Goal: Task Accomplishment & Management: Complete application form

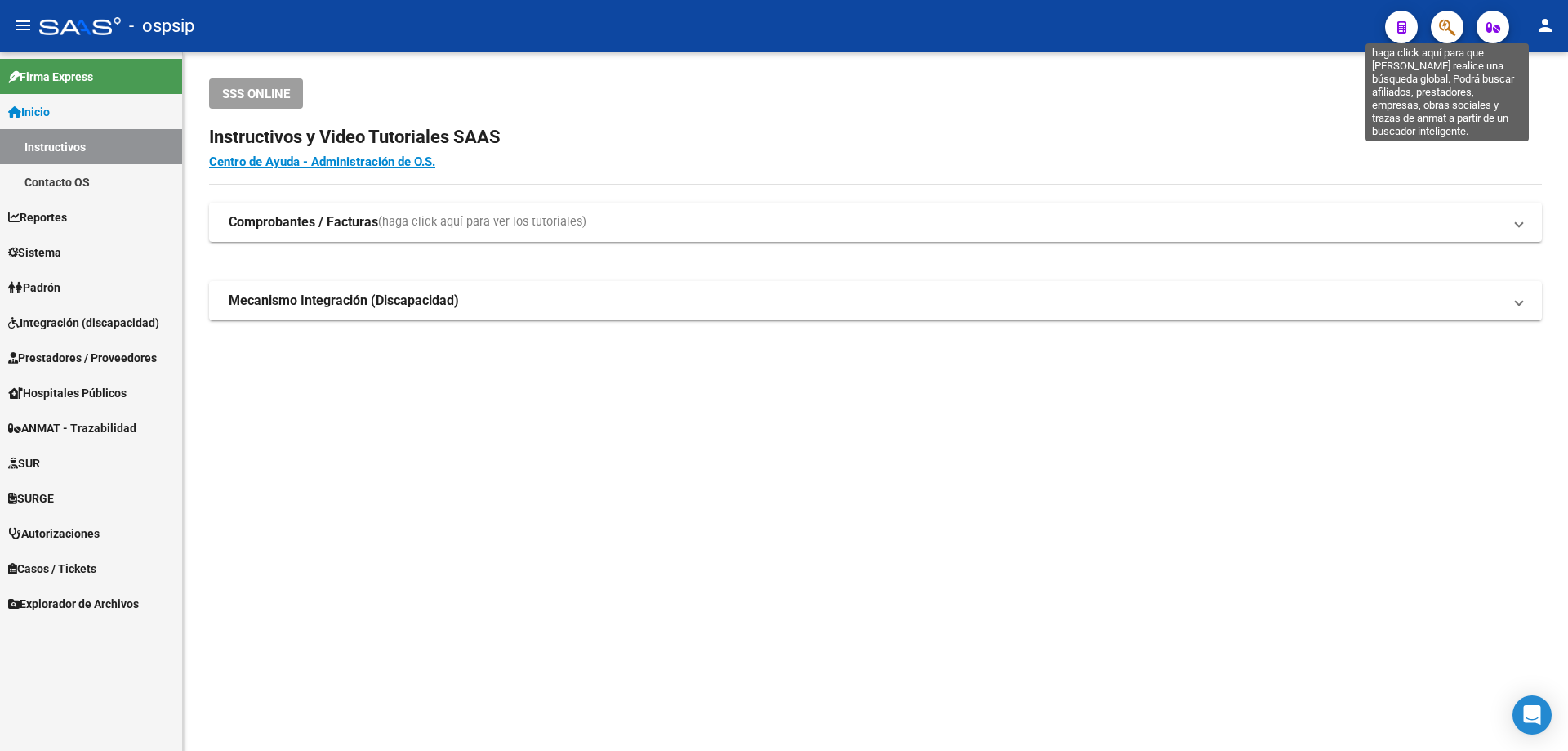
click at [1450, 29] on icon "button" at bounding box center [1447, 27] width 16 height 19
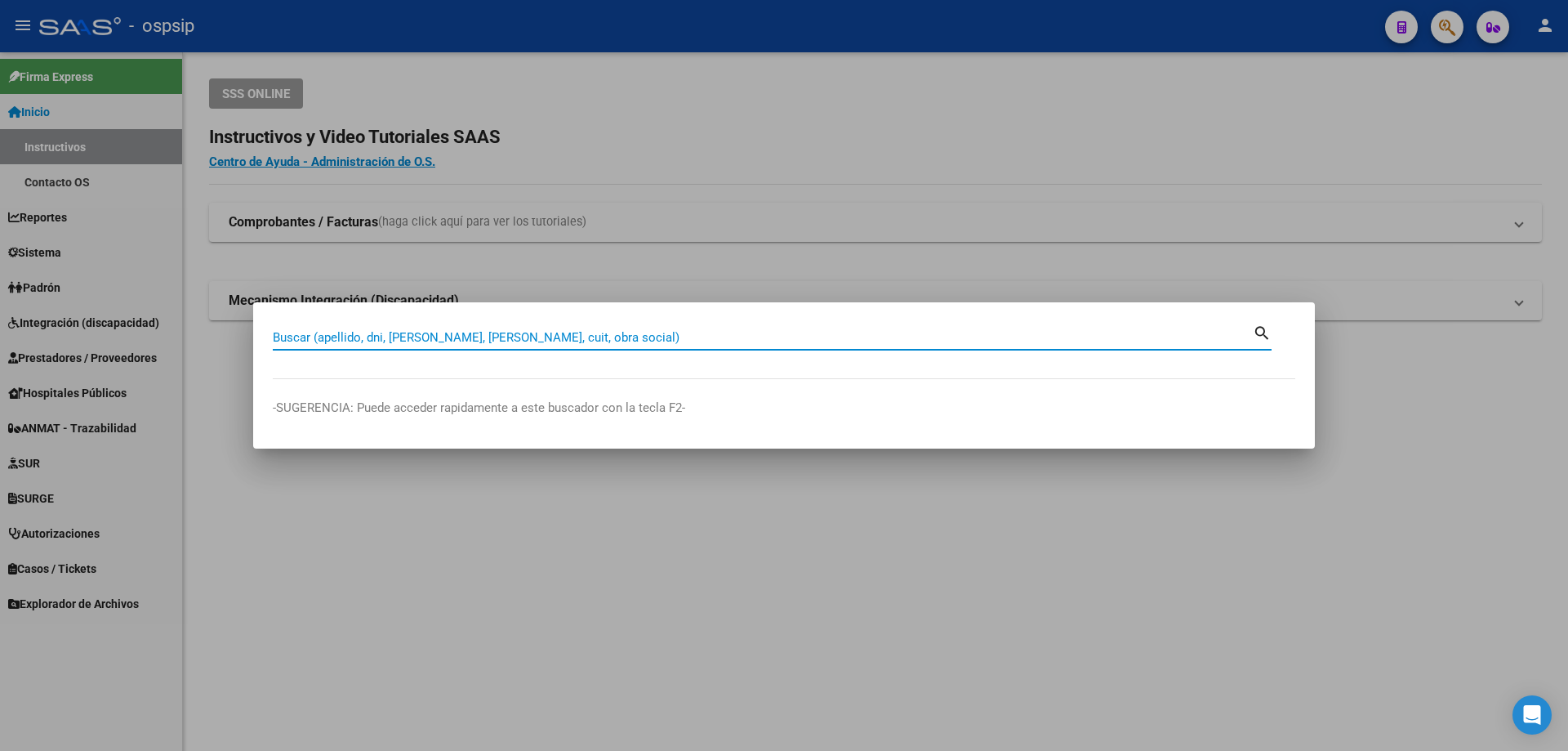
click at [354, 336] on input "Buscar (apellido, dni, [PERSON_NAME], [PERSON_NAME], cuit, obra social)" at bounding box center [762, 337] width 980 height 14
type input "55297094"
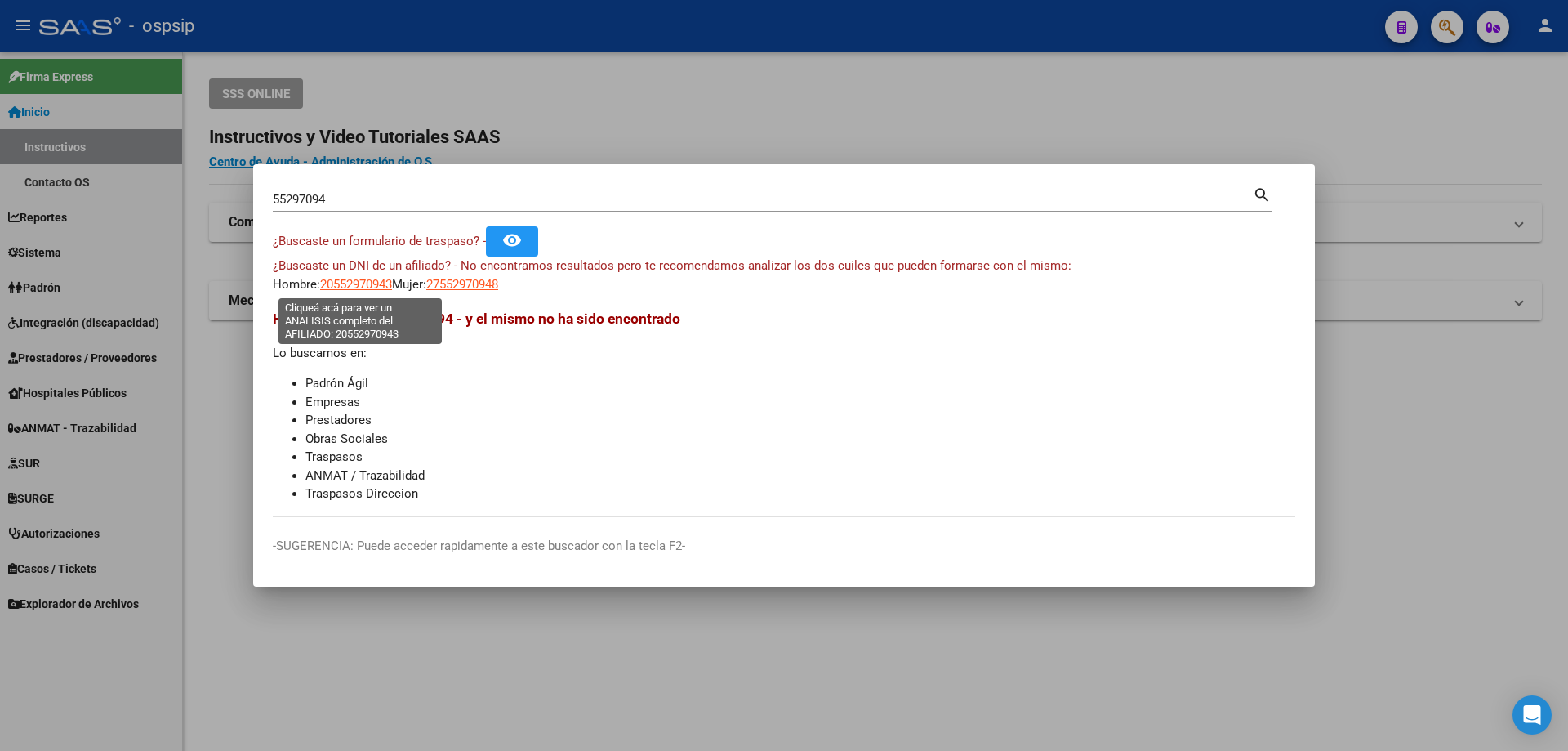
click at [382, 286] on span "20552970943" at bounding box center [356, 284] width 72 height 14
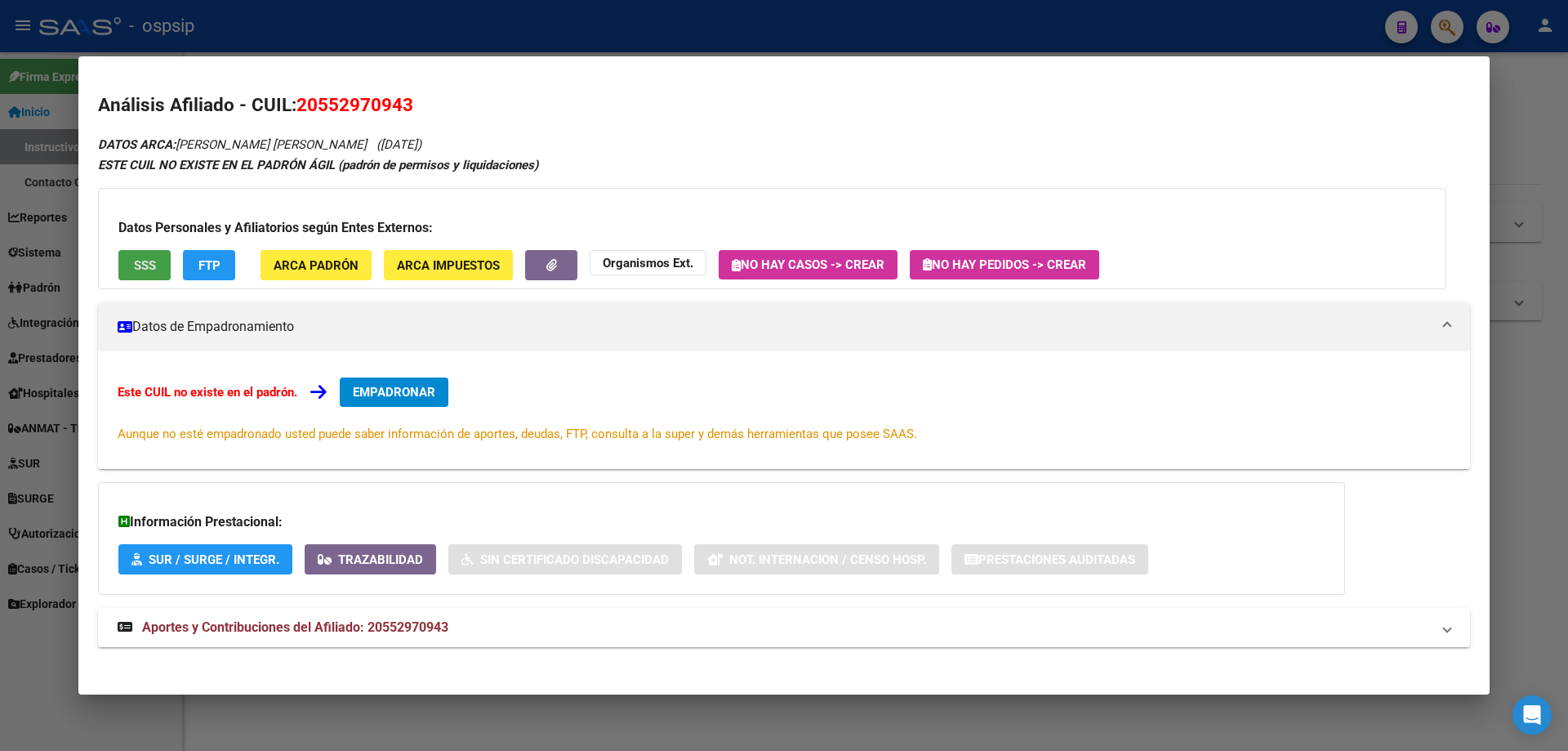
click at [130, 252] on button "SSS" at bounding box center [145, 265] width 53 height 31
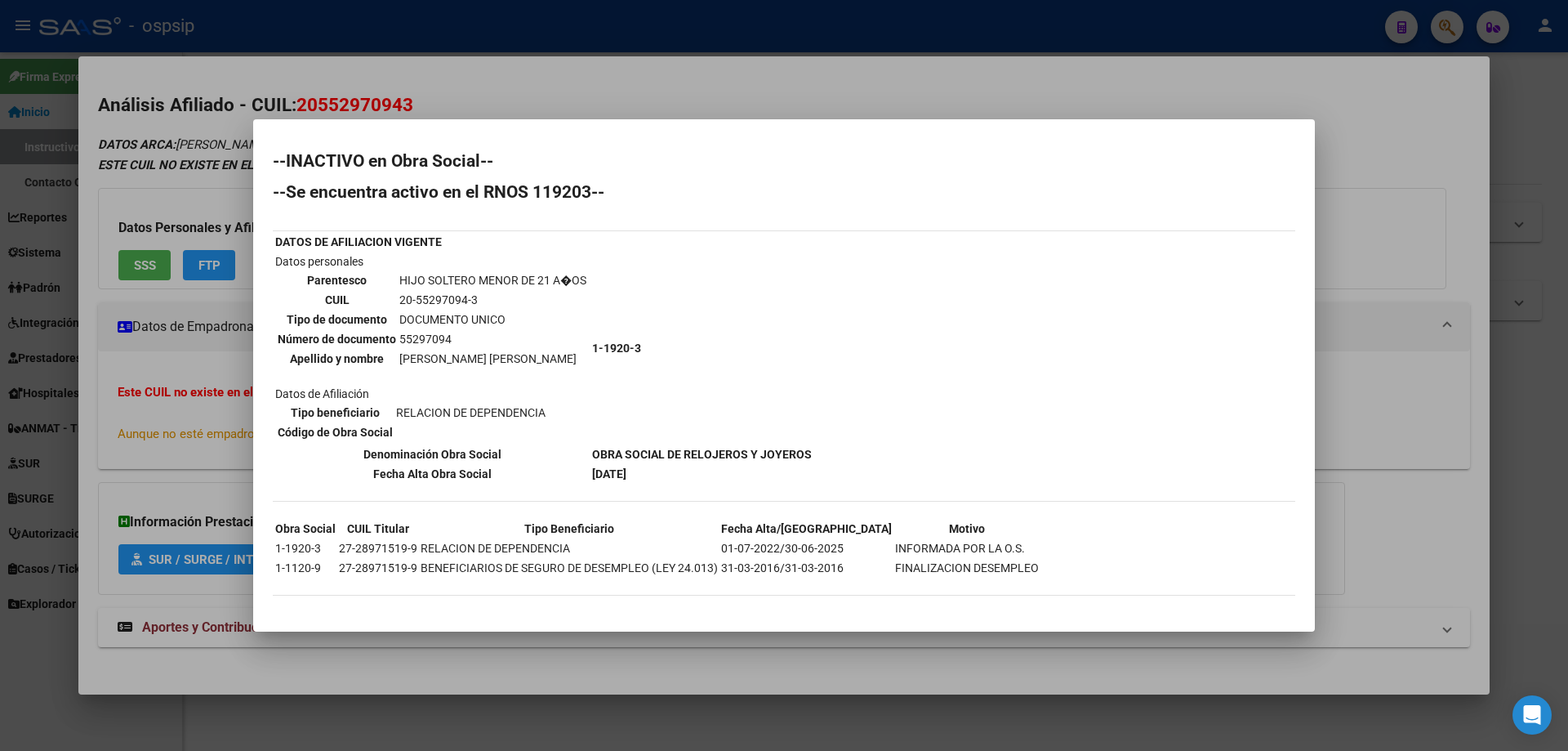
click at [1389, 125] on div at bounding box center [784, 376] width 1568 height 751
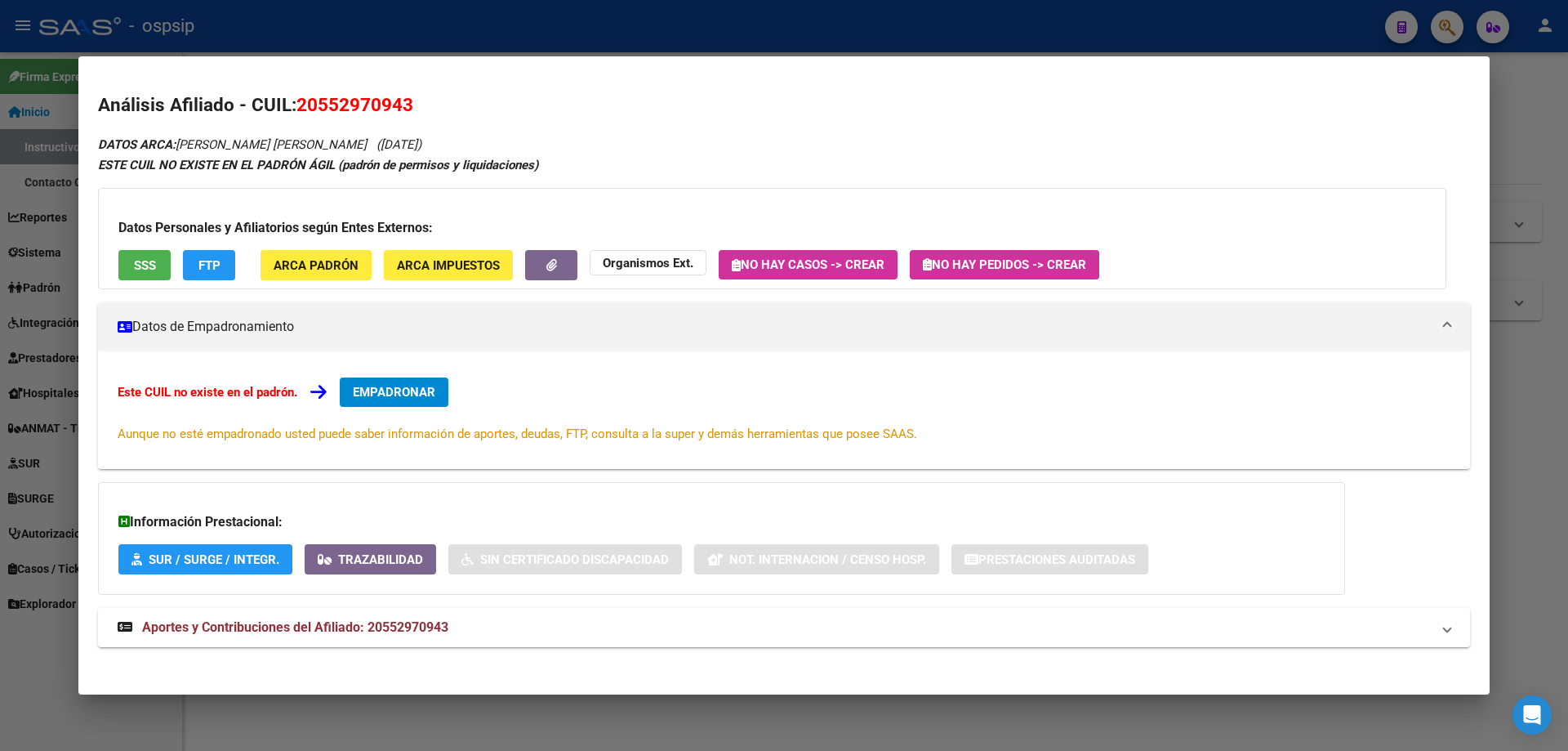
drag, startPoint x: 1567, startPoint y: 138, endPoint x: 1416, endPoint y: 170, distance: 154.4
click at [1564, 142] on div at bounding box center [784, 376] width 1568 height 751
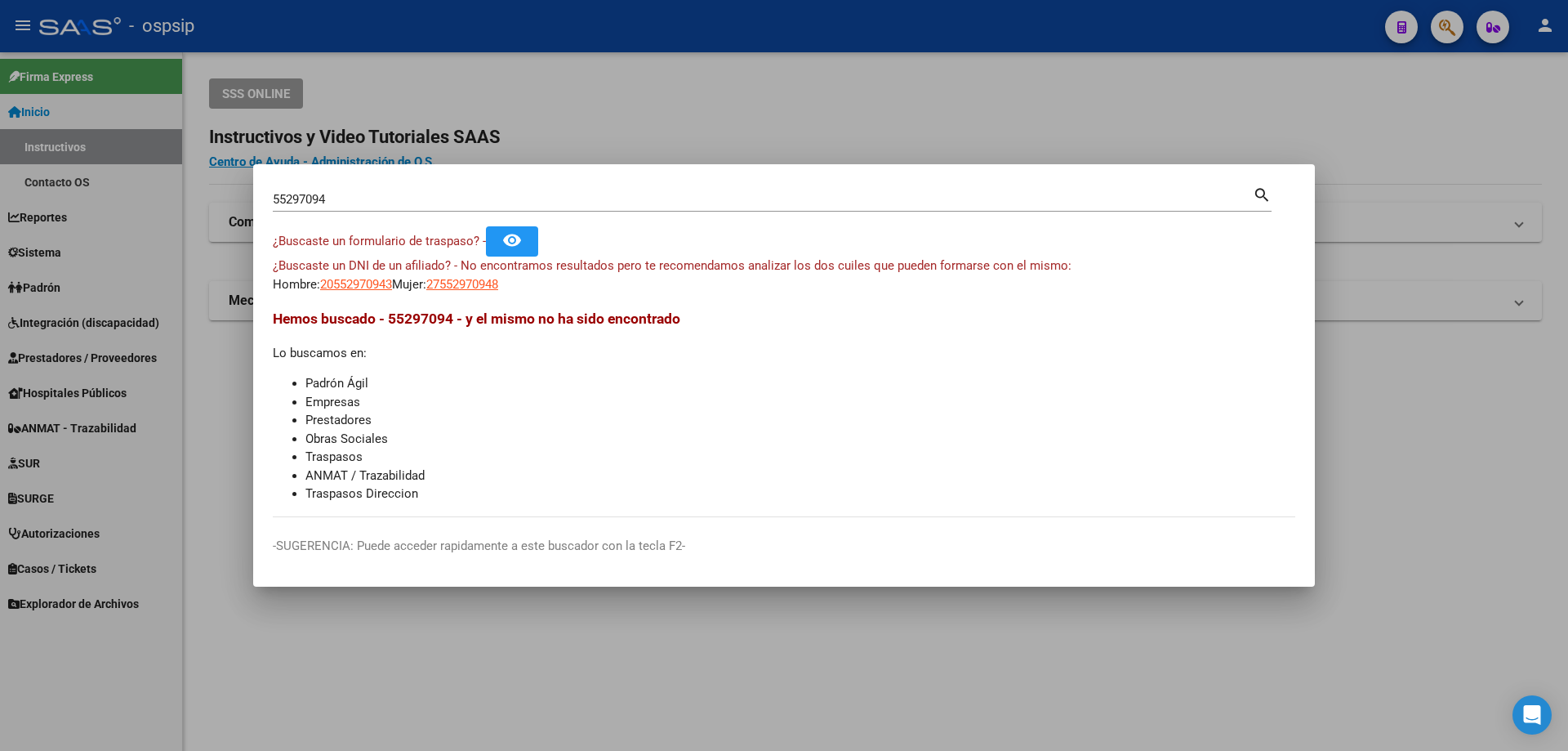
drag, startPoint x: 51, startPoint y: 227, endPoint x: 87, endPoint y: 236, distance: 37.1
click at [54, 227] on div at bounding box center [784, 376] width 1568 height 751
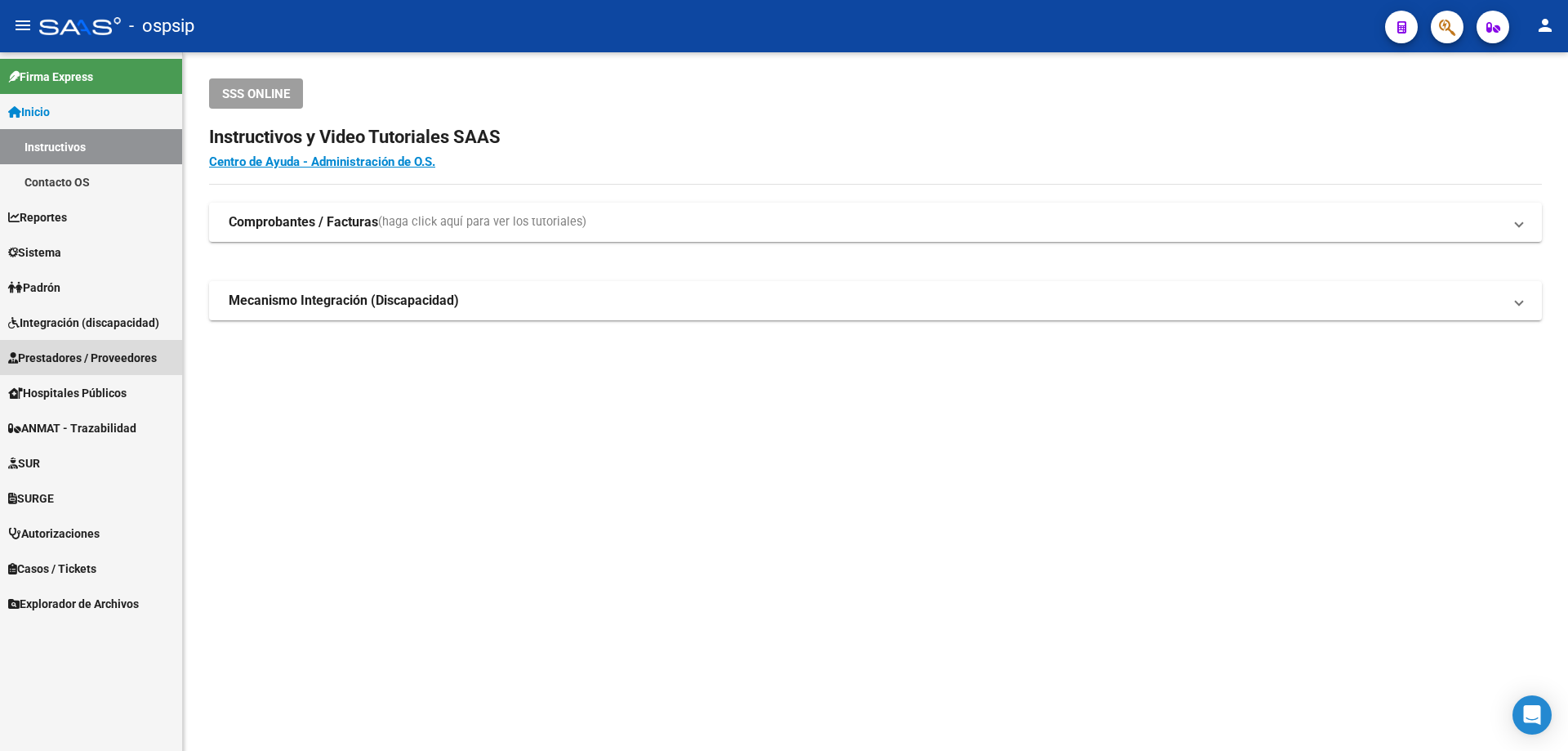
click at [80, 358] on span "Prestadores / Proveedores" at bounding box center [82, 358] width 148 height 18
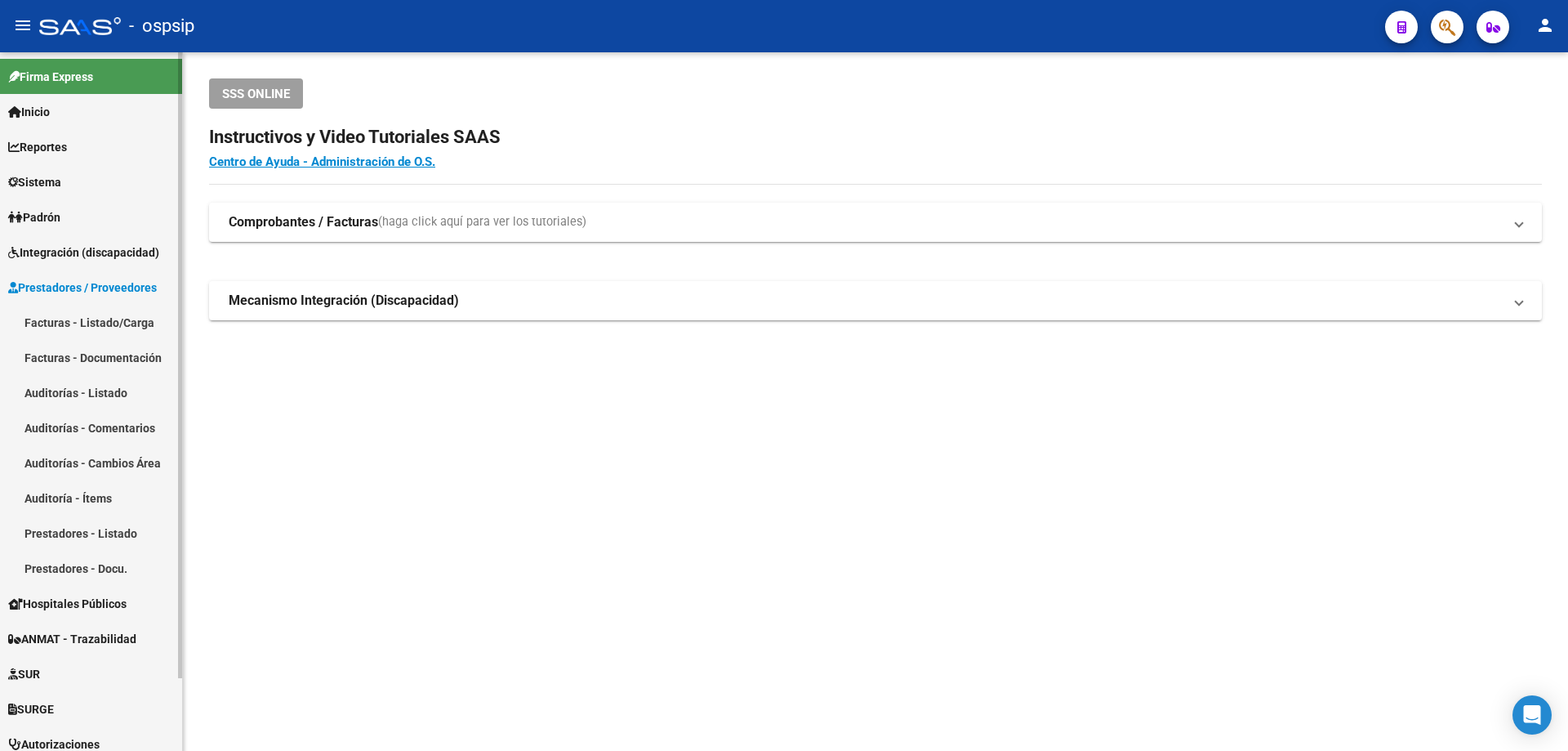
click at [61, 315] on link "Facturas - Listado/Carga" at bounding box center [91, 322] width 182 height 35
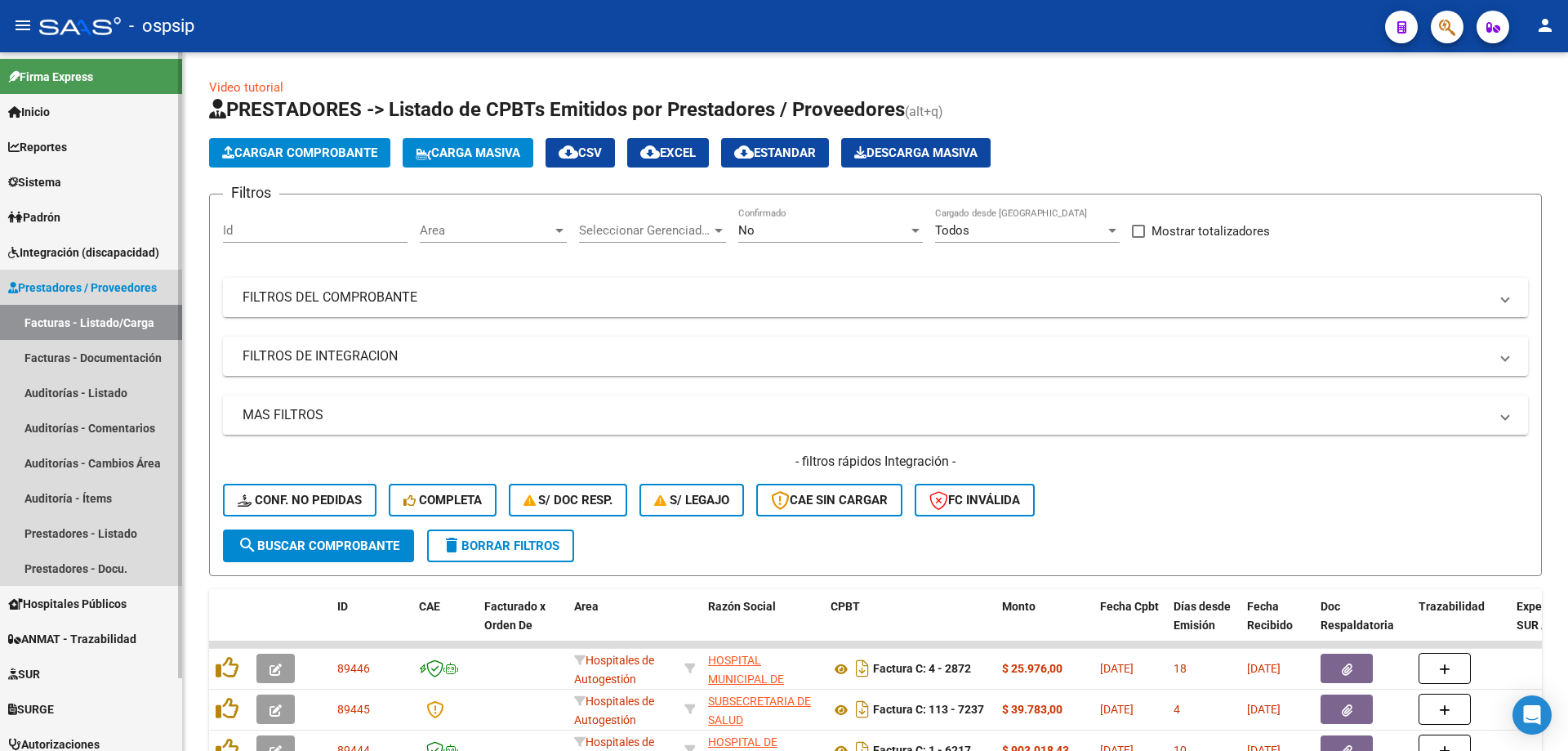
click at [61, 315] on link "Facturas - Listado/Carga" at bounding box center [91, 322] width 182 height 35
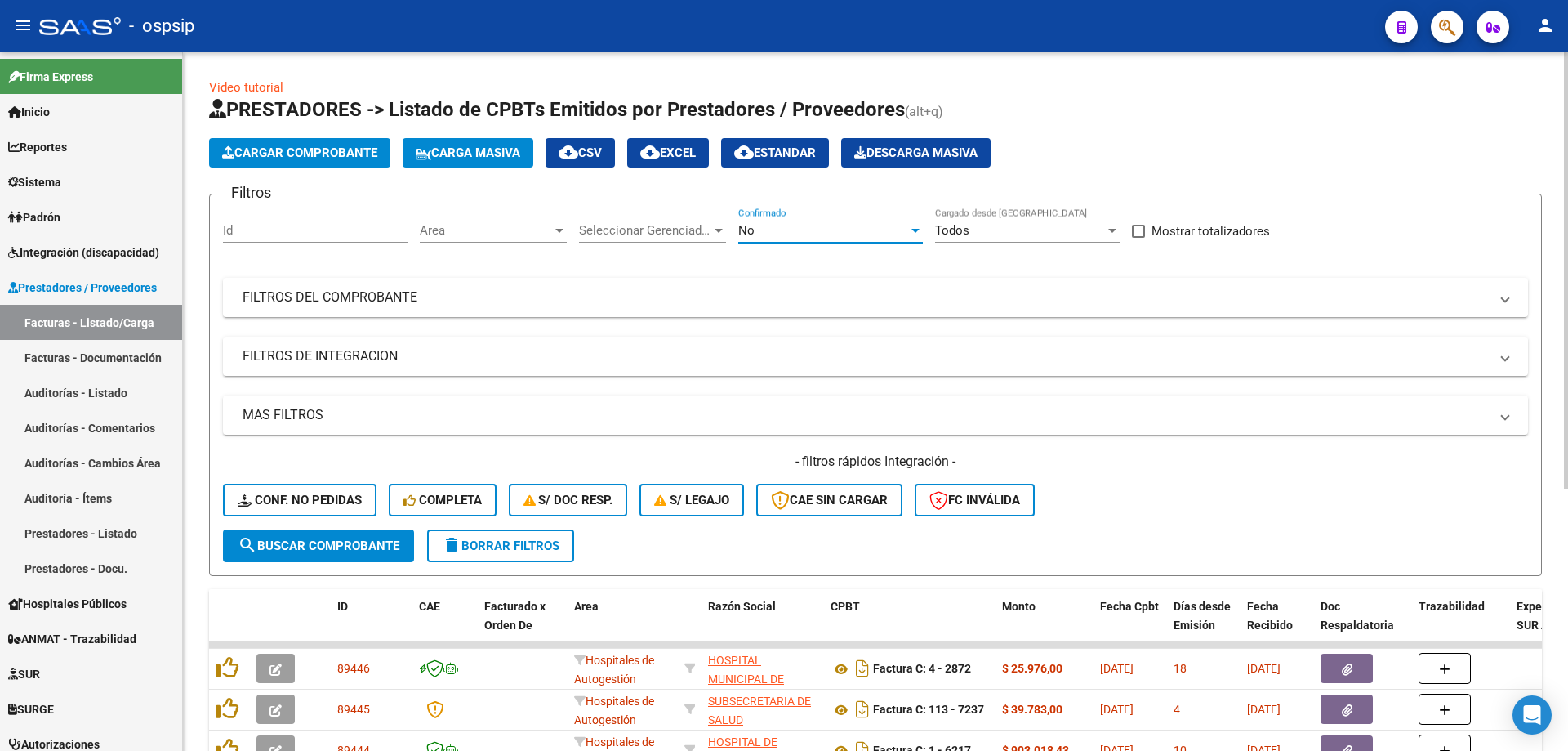
click at [769, 236] on div "No" at bounding box center [823, 230] width 170 height 14
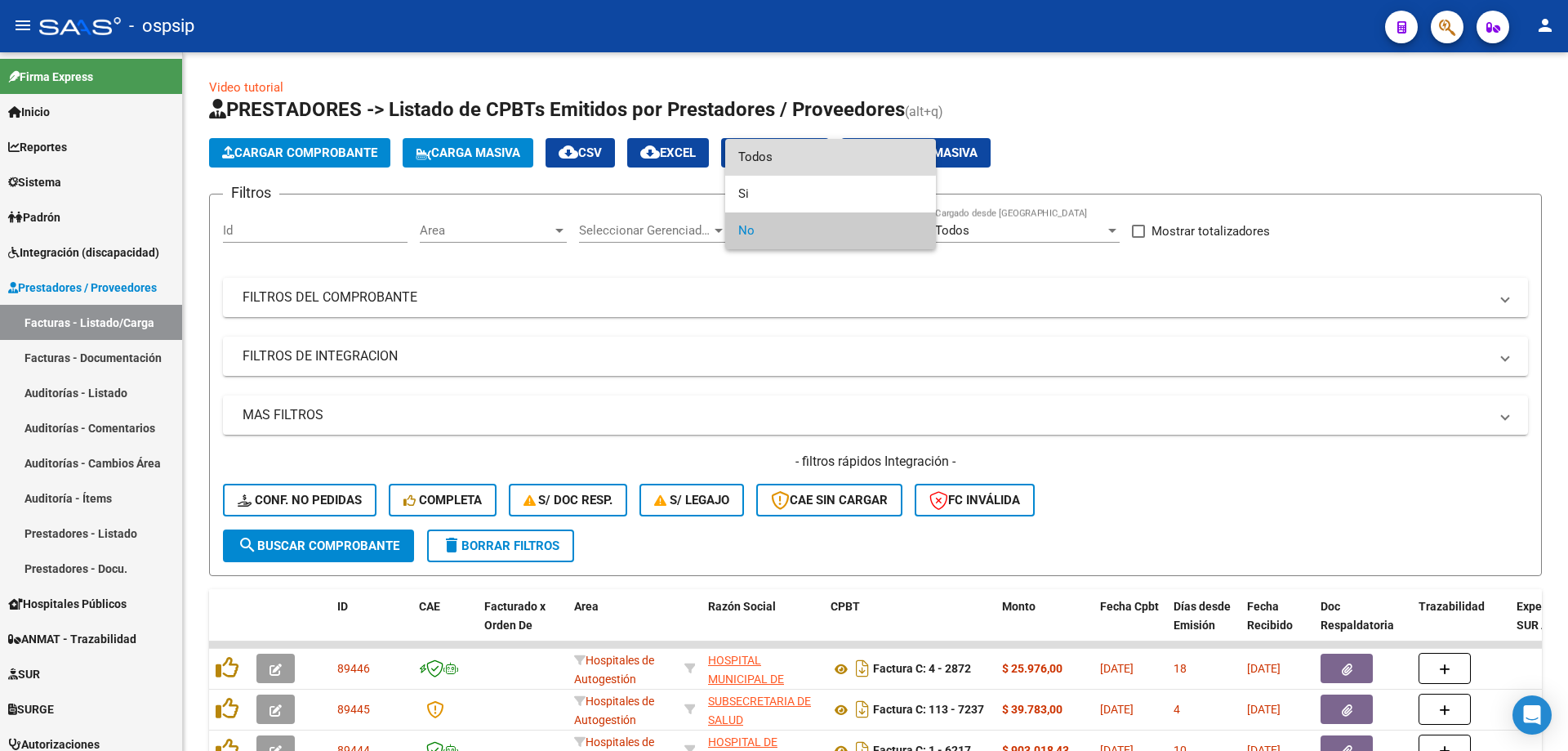
click at [802, 154] on span "Todos" at bounding box center [831, 157] width 185 height 36
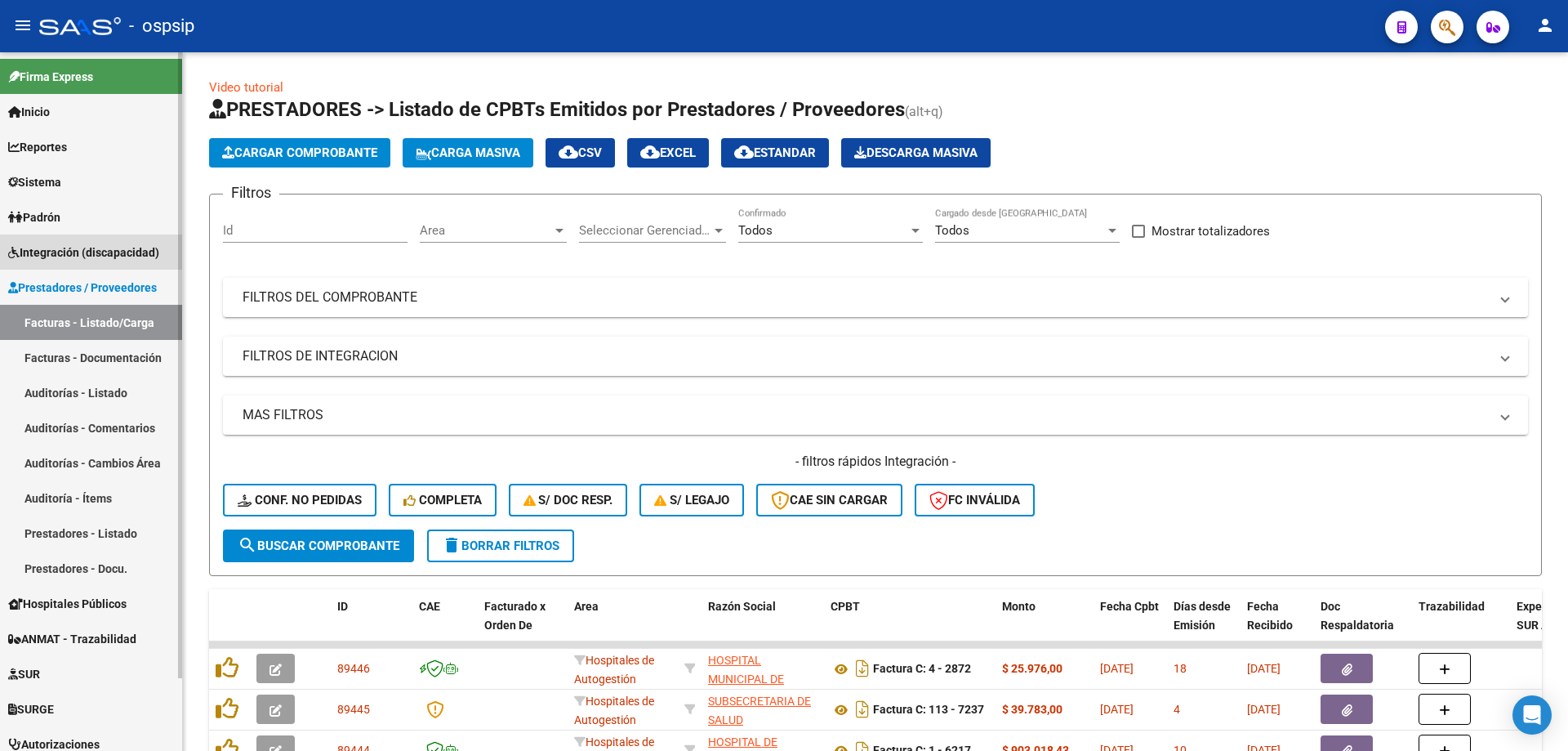
click at [78, 248] on span "Integración (discapacidad)" at bounding box center [84, 252] width 151 height 18
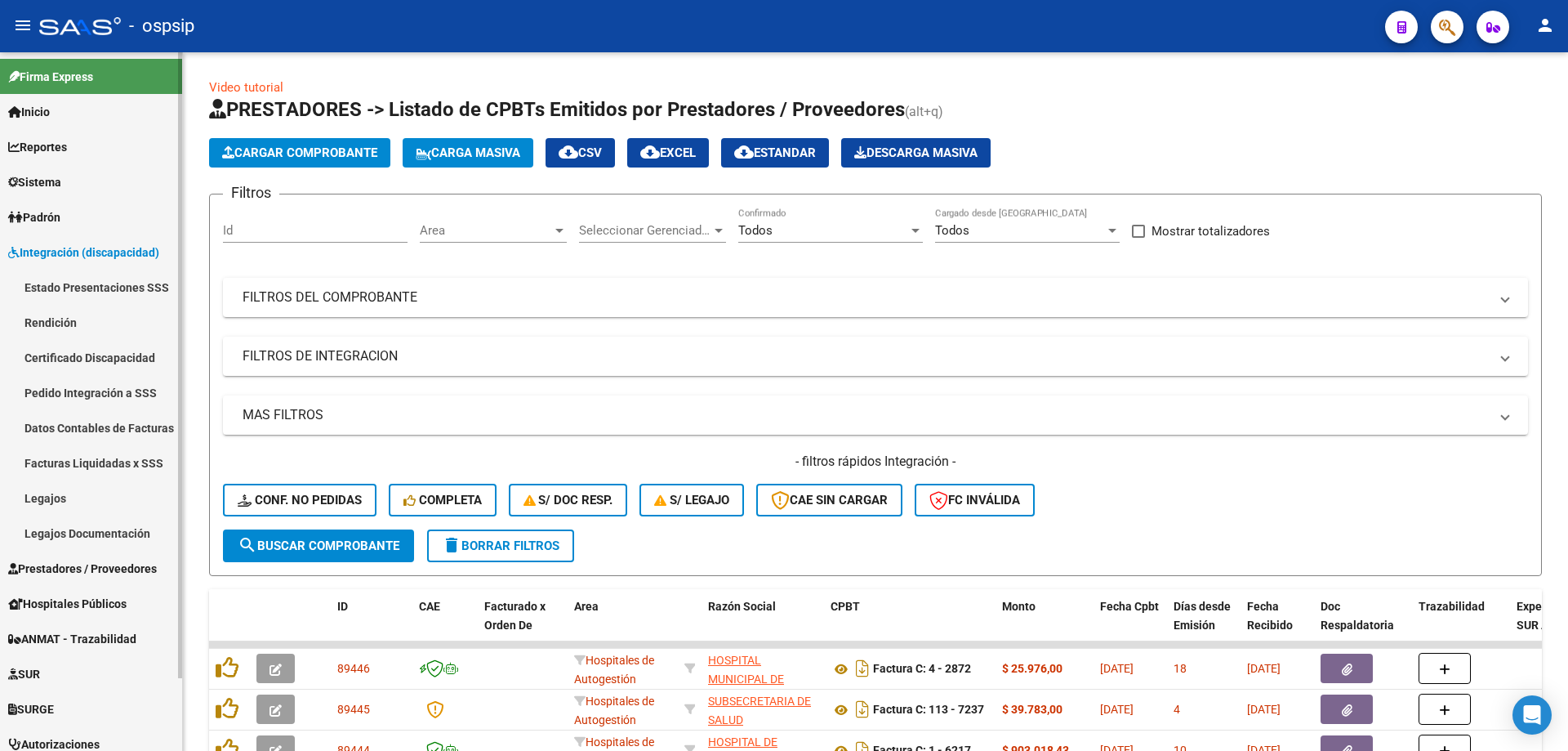
click at [47, 497] on link "Legajos" at bounding box center [91, 498] width 182 height 35
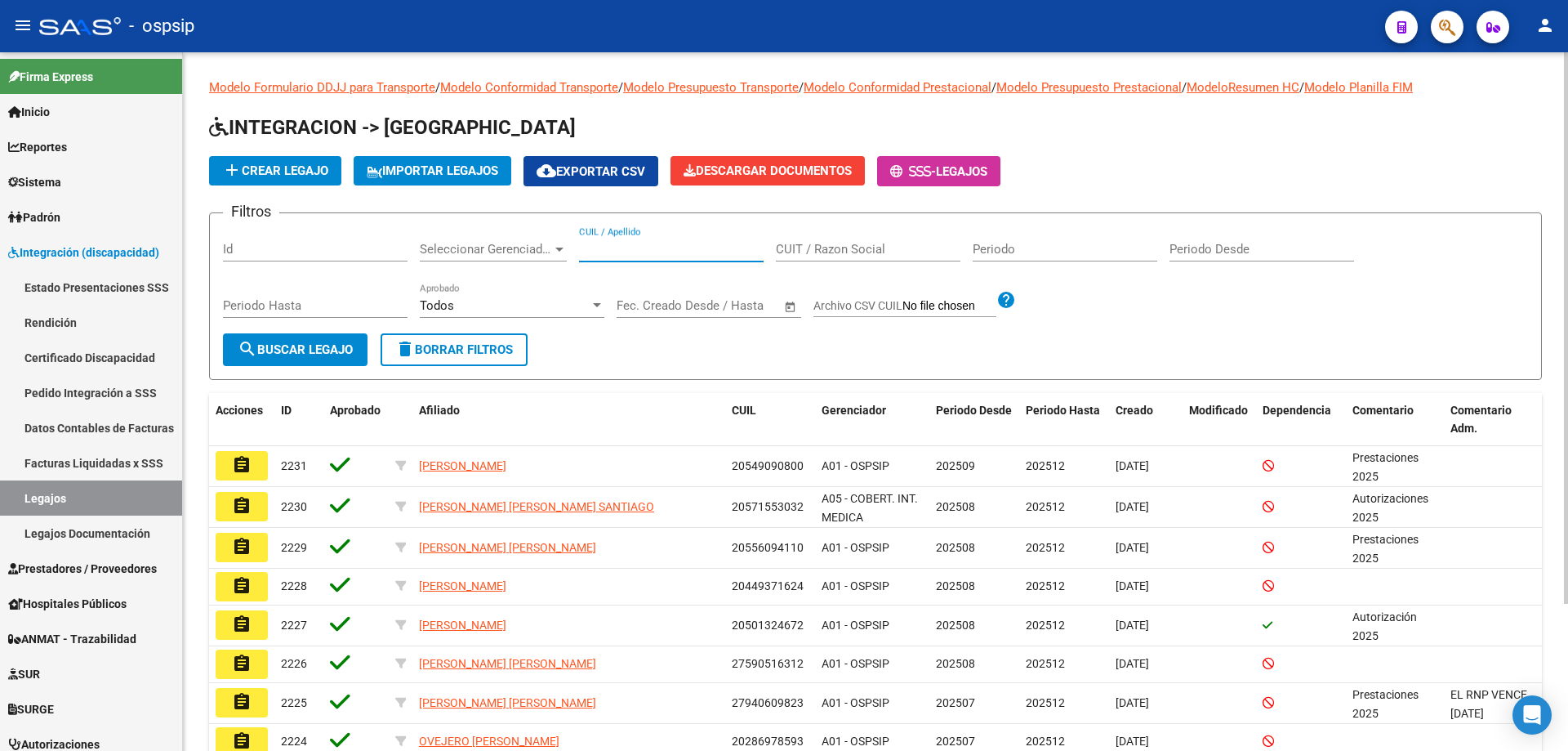
click at [647, 254] on input "CUIL / Apellido" at bounding box center [672, 248] width 185 height 14
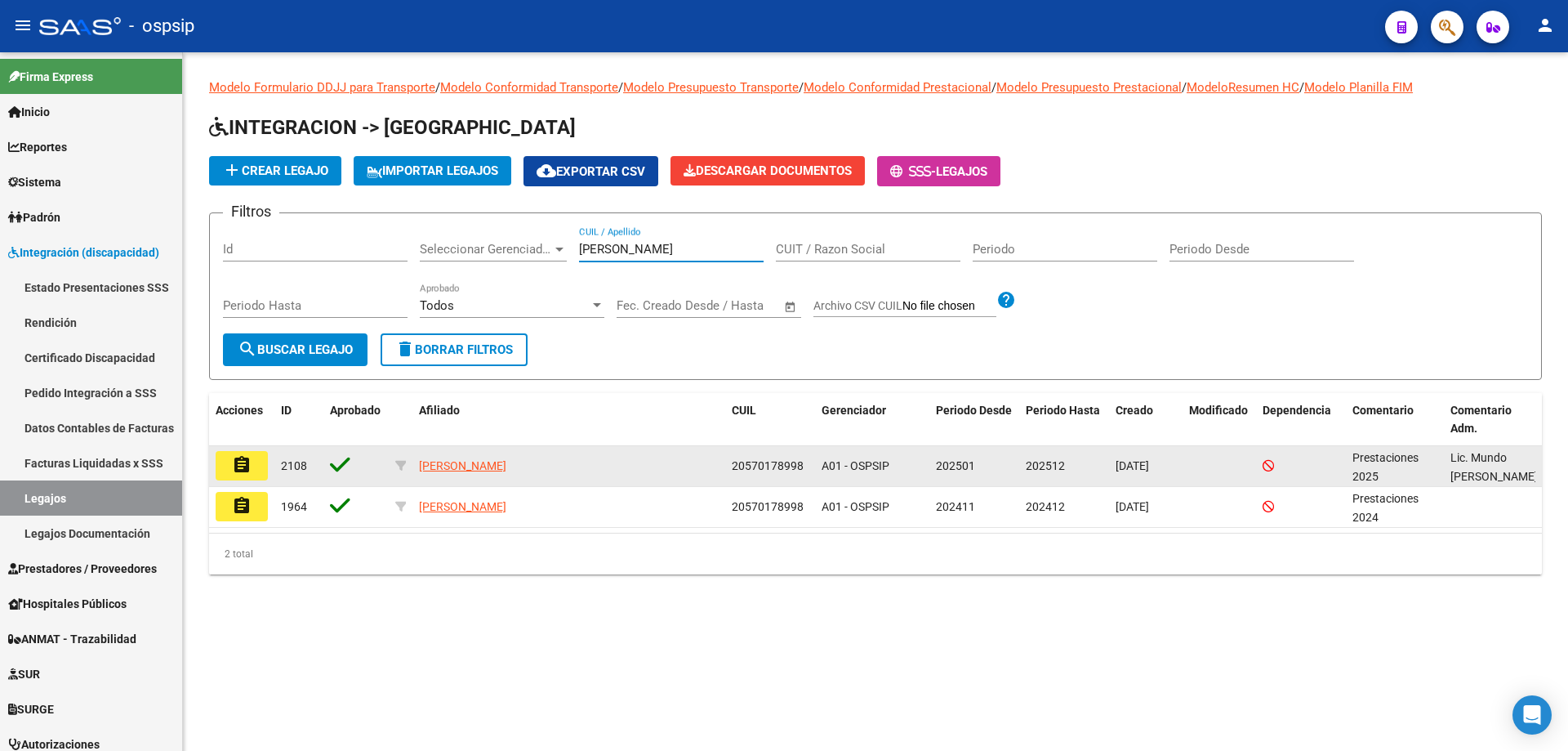
type input "[PERSON_NAME]"
click at [241, 467] on mat-icon "assignment" at bounding box center [241, 465] width 19 height 19
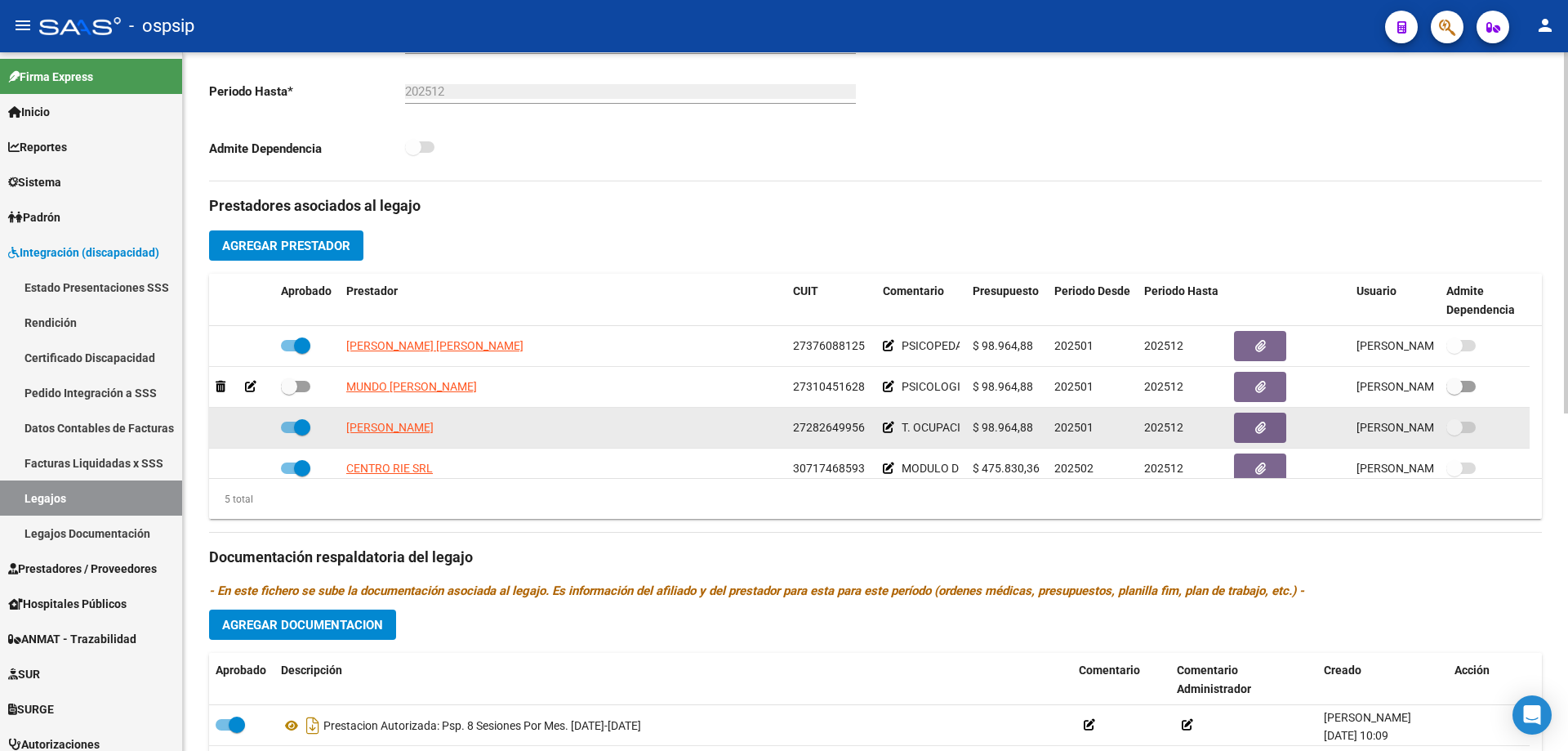
scroll to position [572, 0]
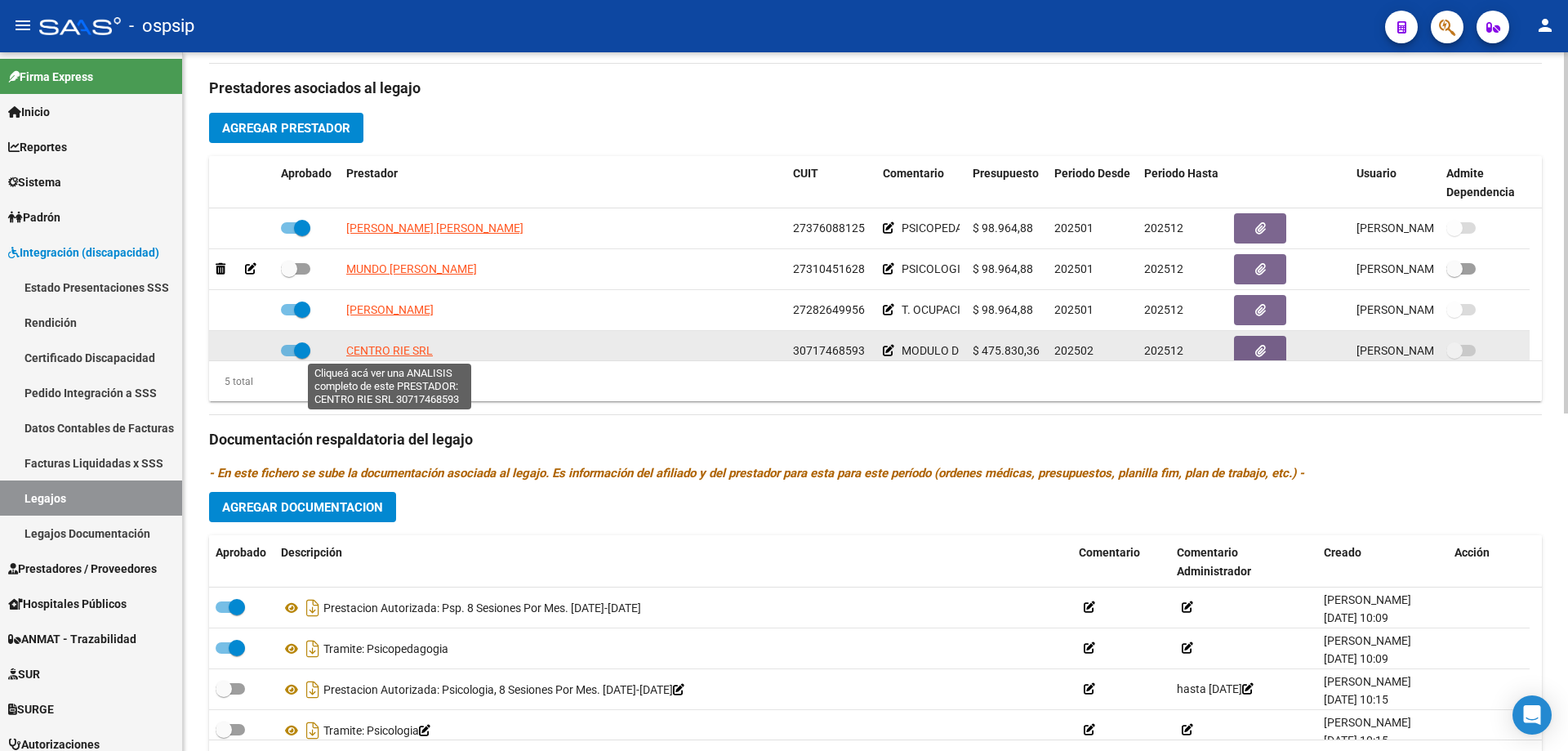
click at [397, 351] on span "CENTRO RIE SRL" at bounding box center [390, 350] width 86 height 13
type textarea "30717468593"
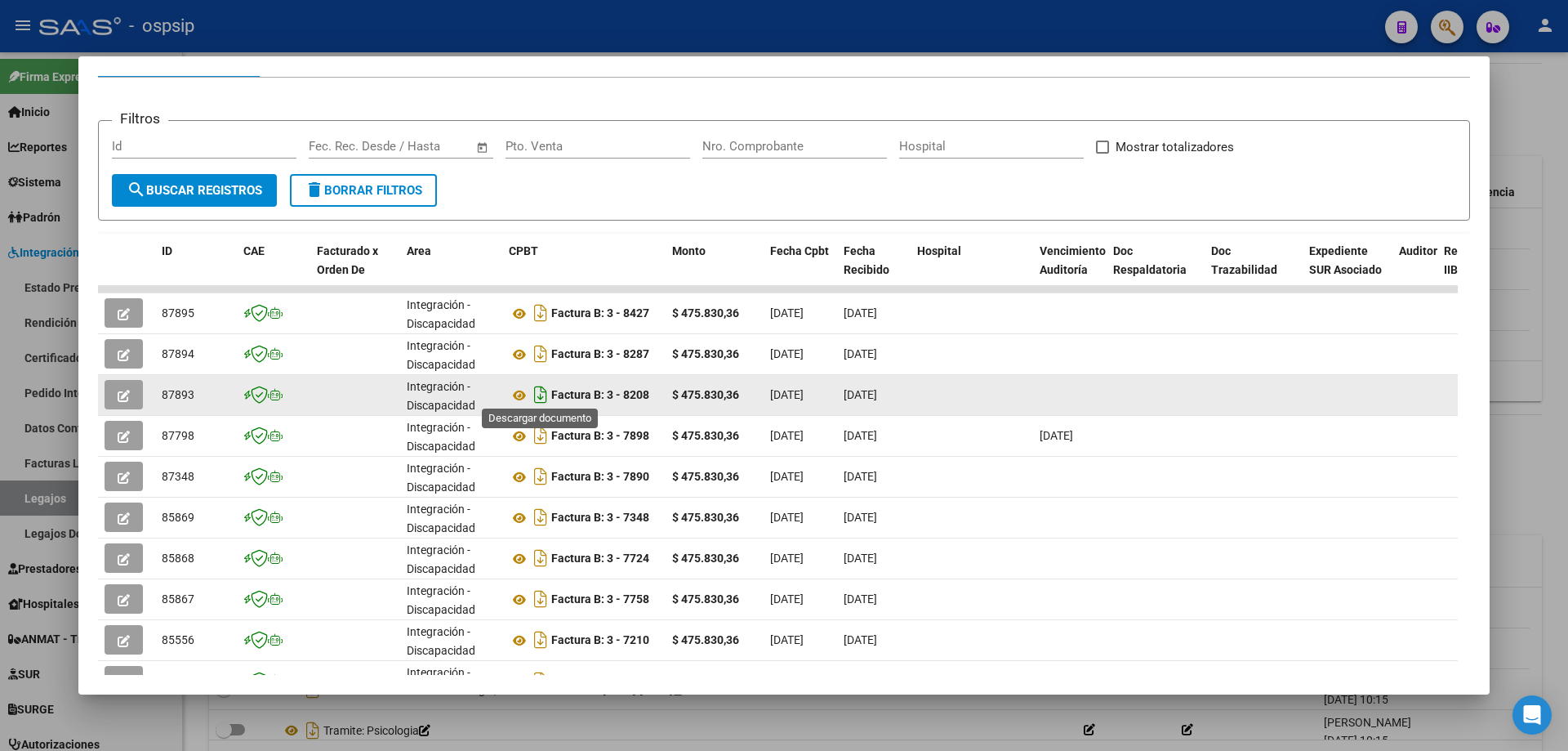
scroll to position [245, 0]
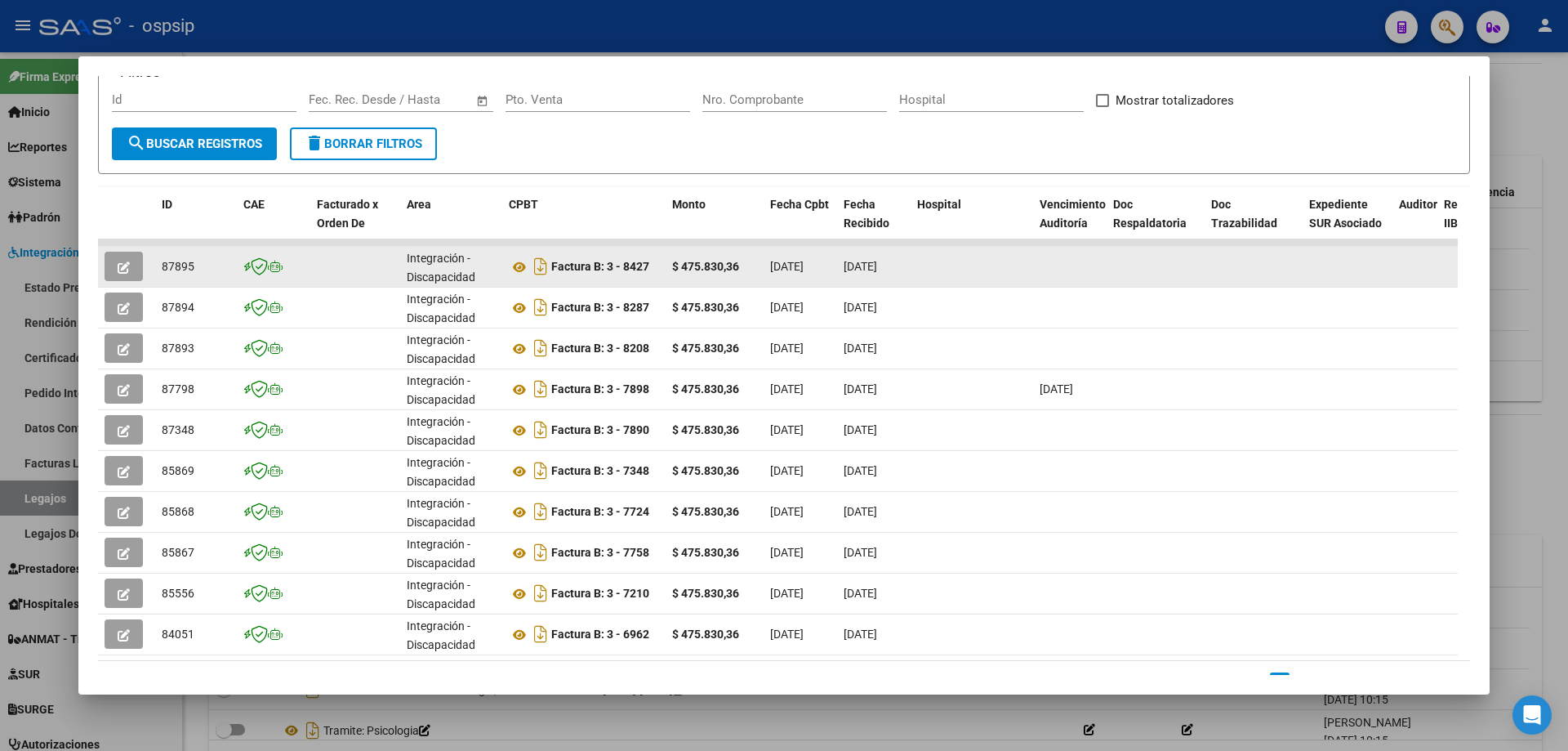
click at [129, 264] on icon "button" at bounding box center [124, 268] width 12 height 12
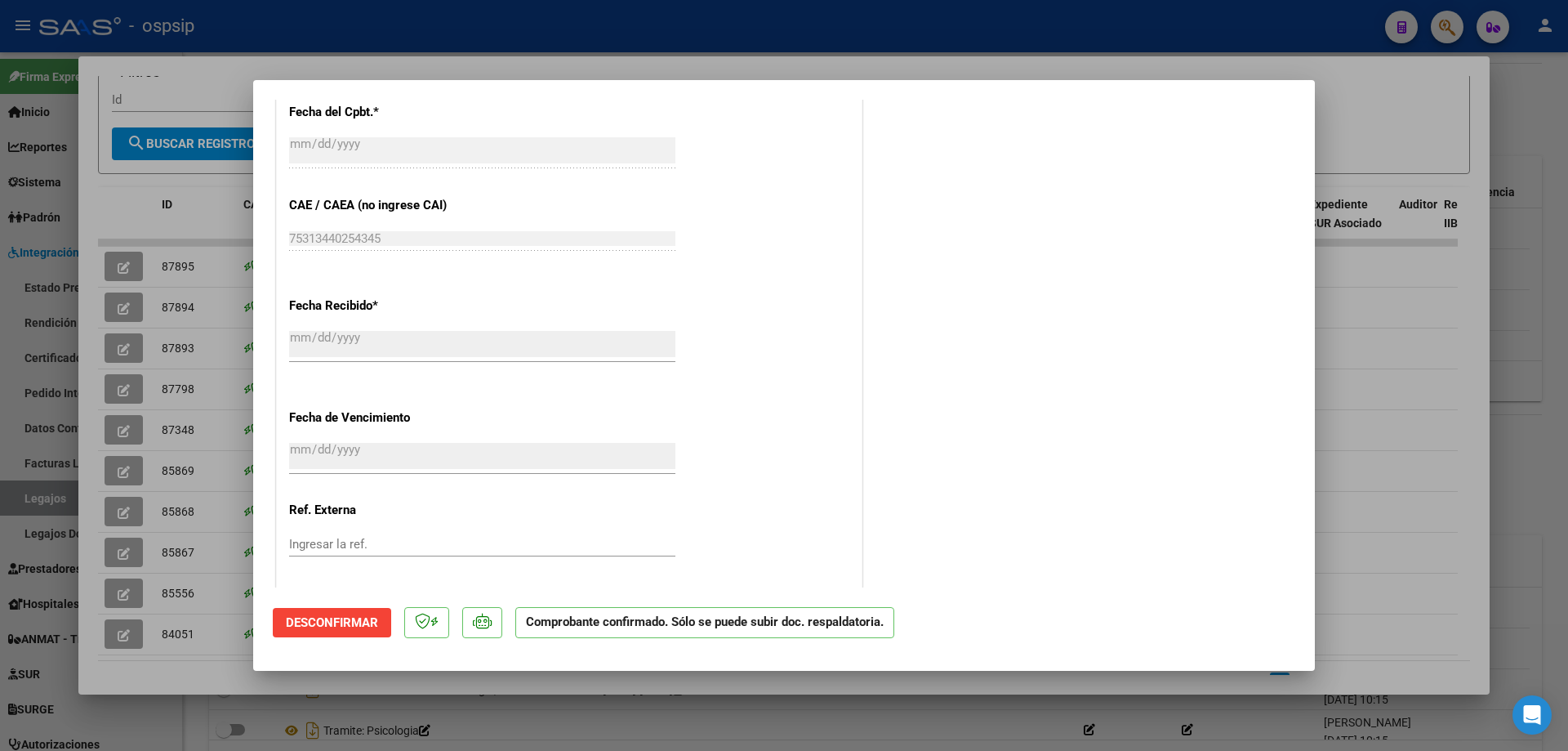
scroll to position [1221, 0]
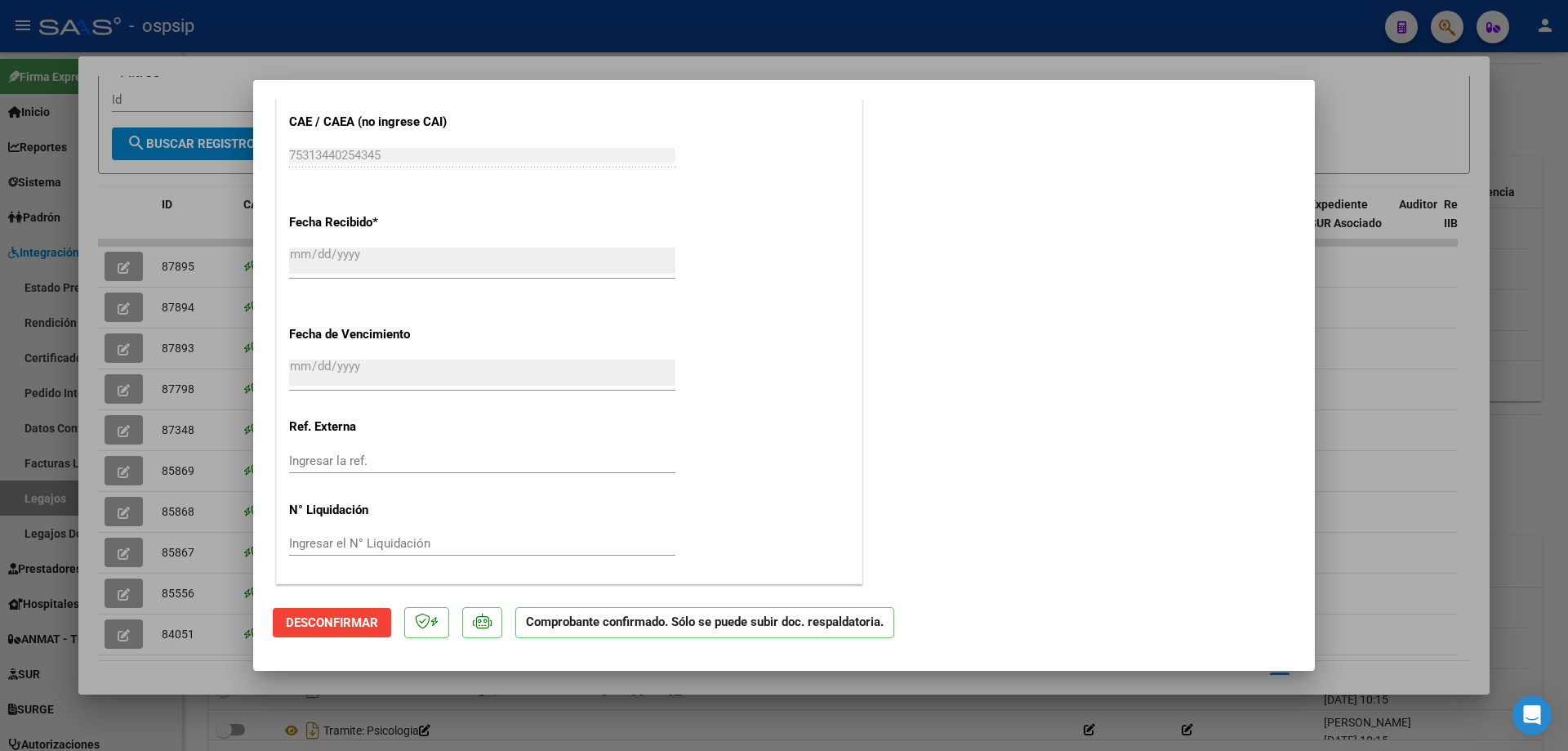
click at [1422, 486] on div at bounding box center [784, 376] width 1568 height 751
type input "$ 0,00"
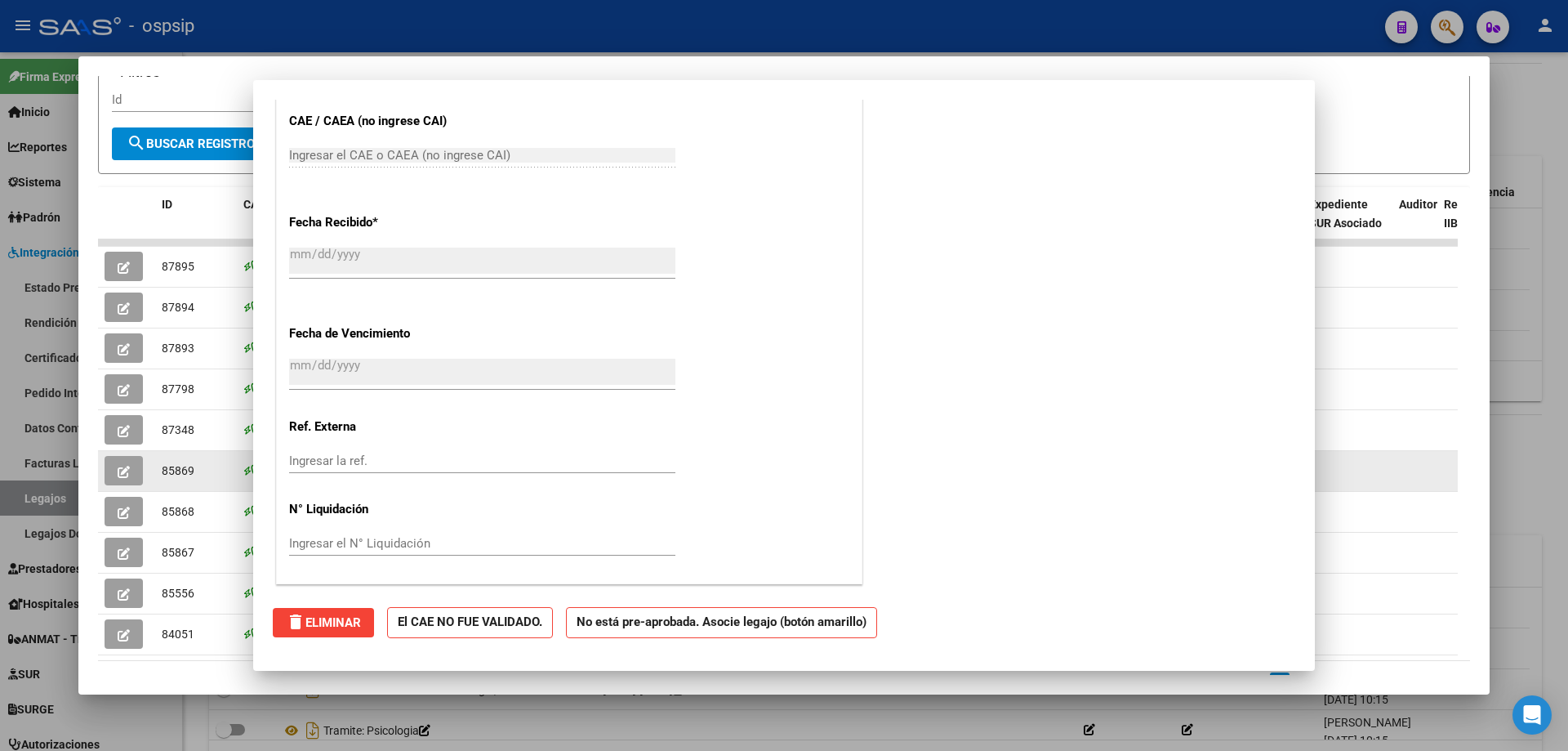
scroll to position [1036, 0]
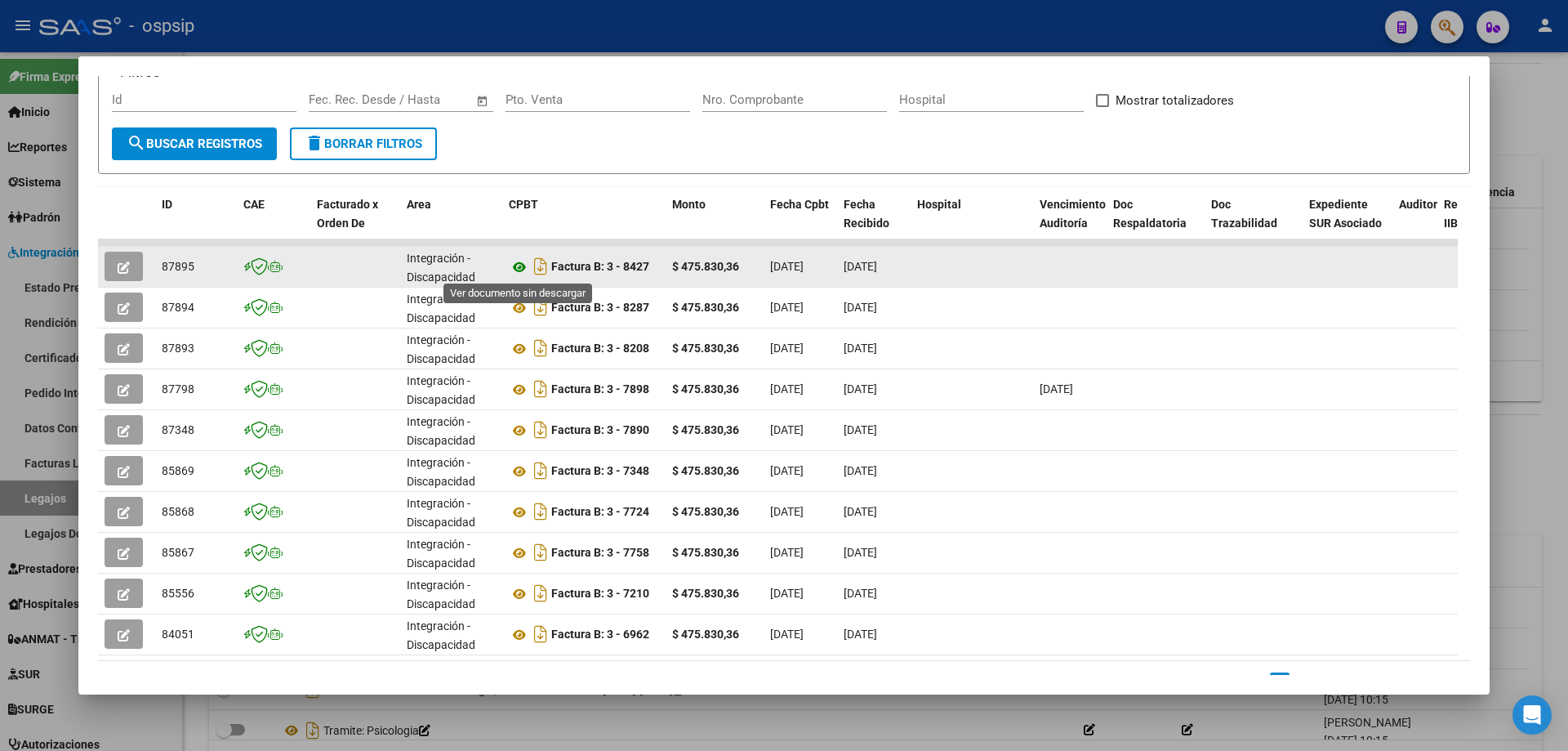
click at [514, 270] on icon at bounding box center [519, 267] width 21 height 19
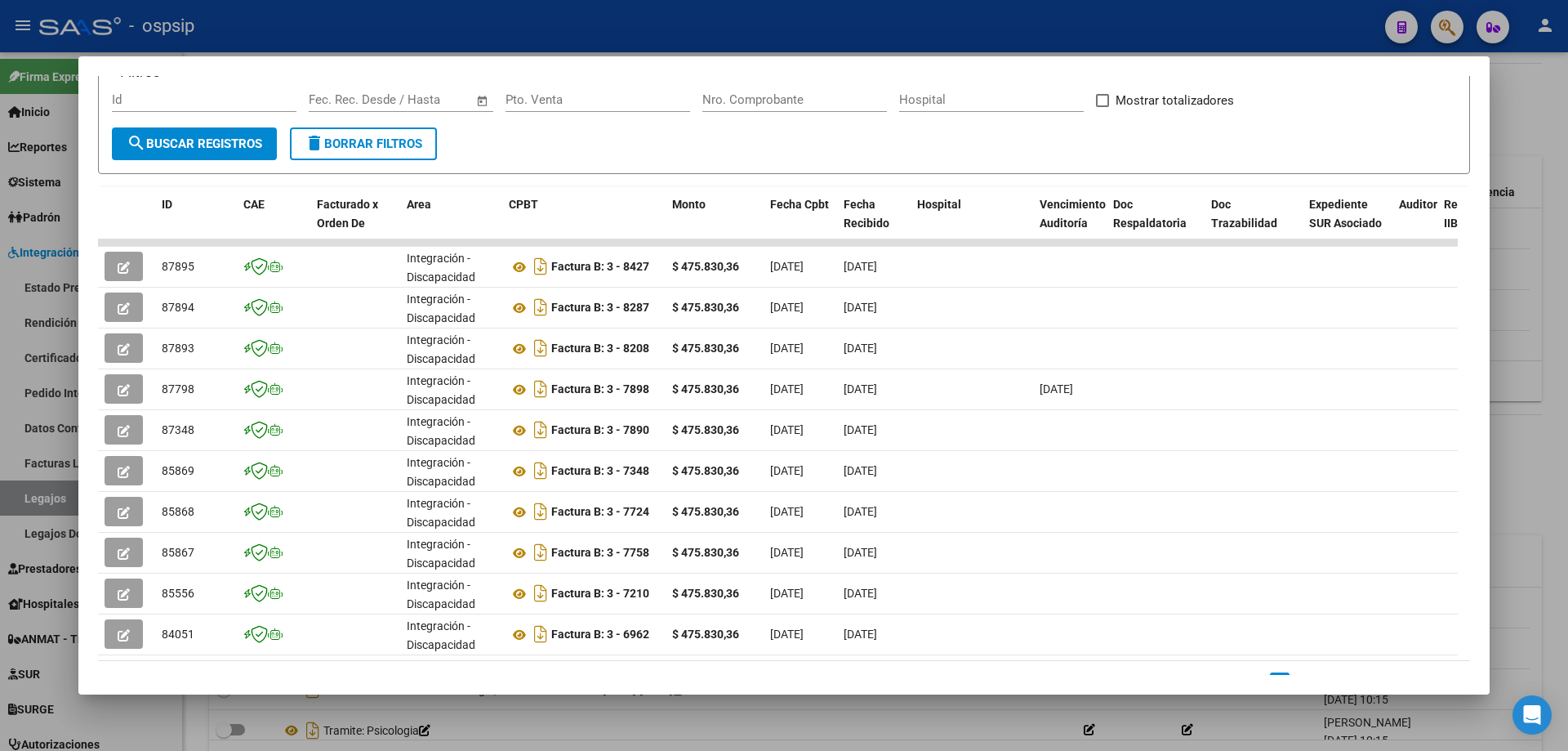
click at [1527, 436] on div at bounding box center [784, 376] width 1568 height 751
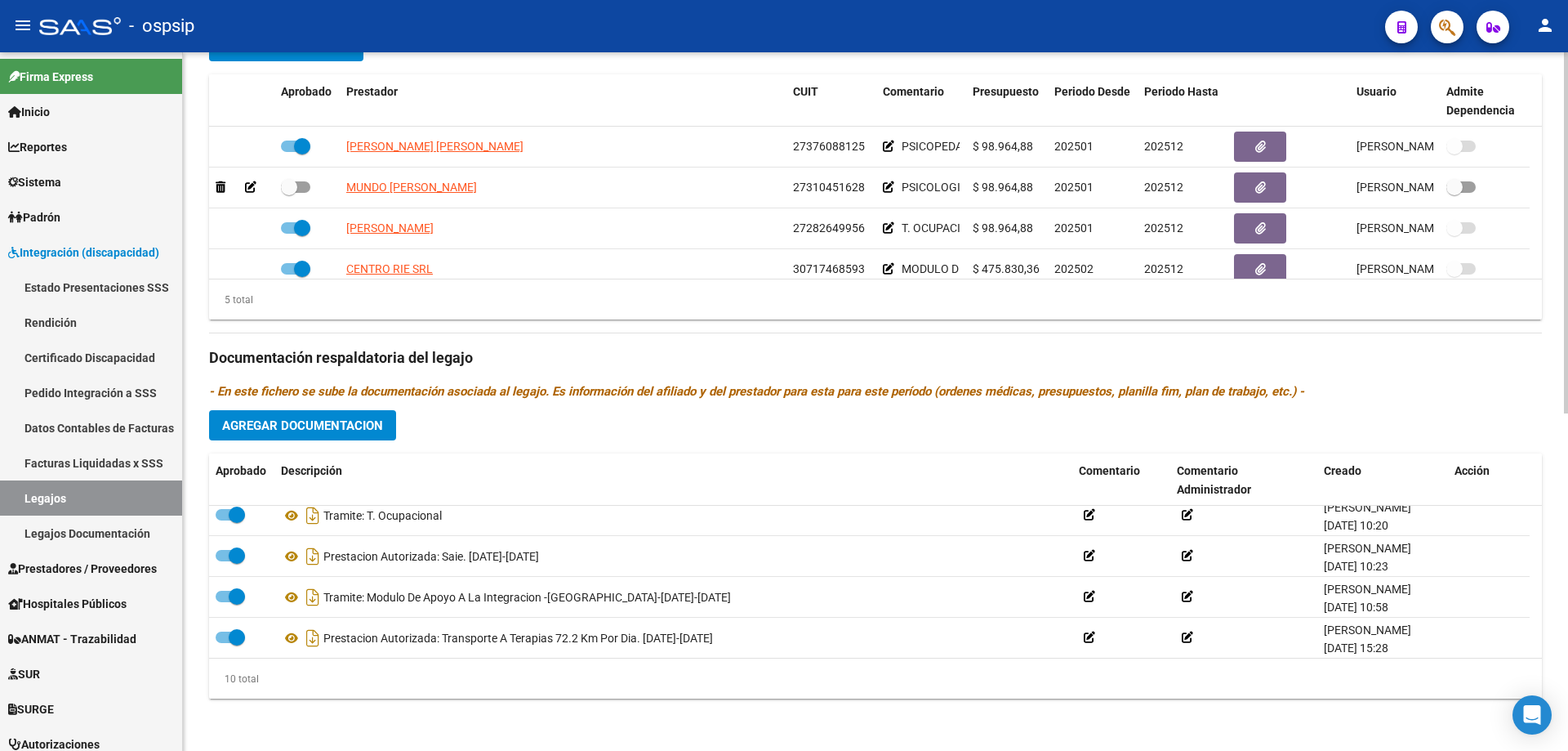
scroll to position [226, 0]
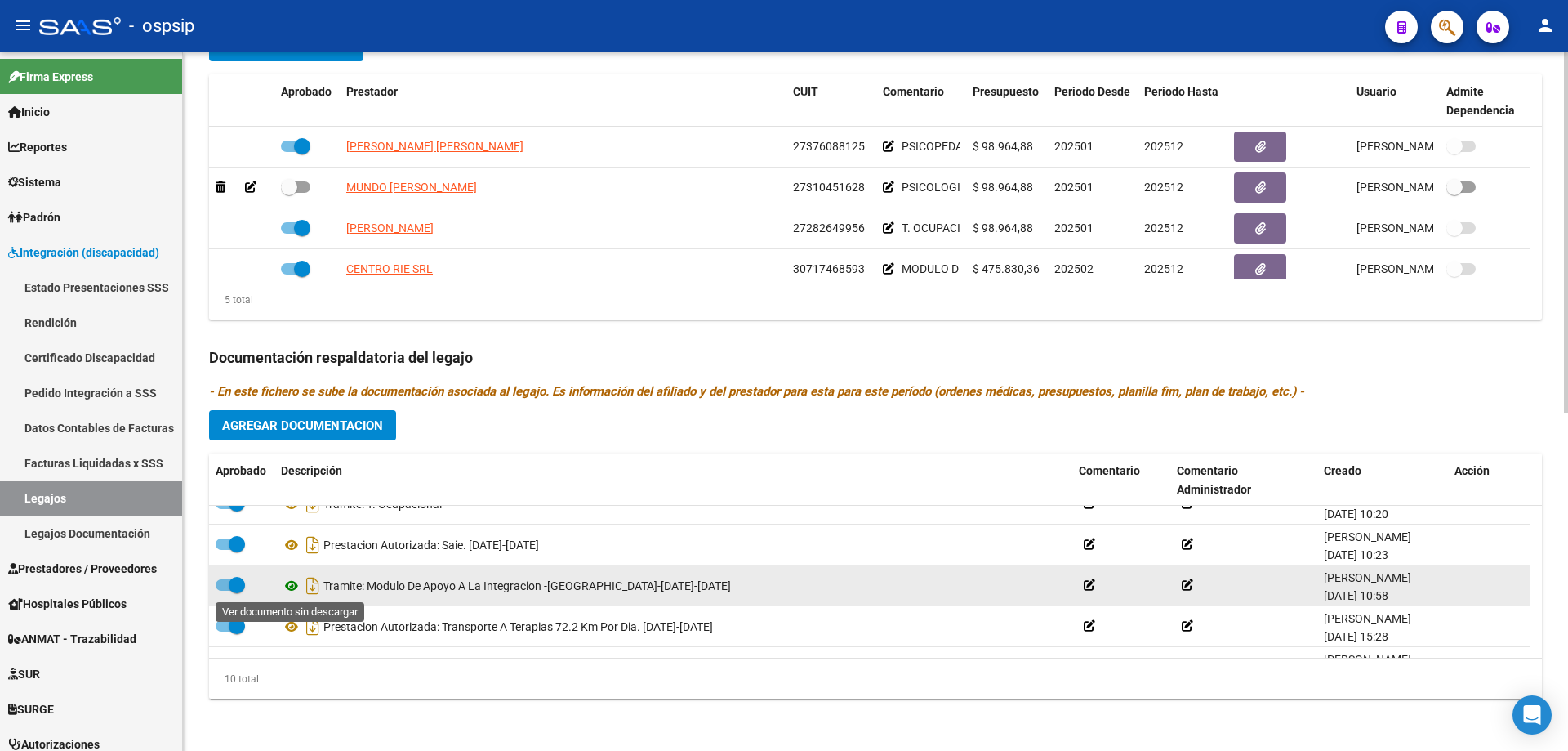
click at [295, 584] on icon at bounding box center [291, 586] width 21 height 19
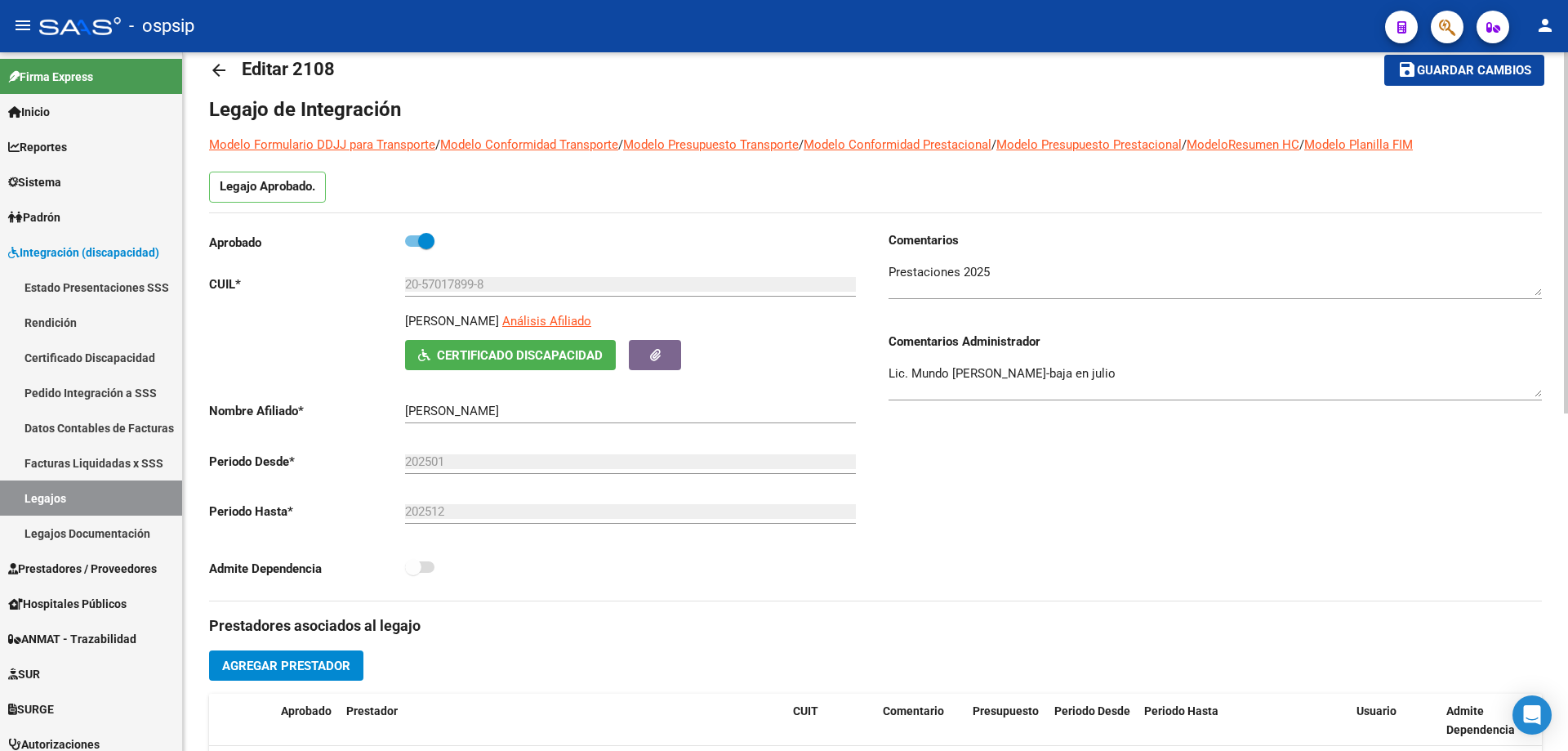
scroll to position [0, 0]
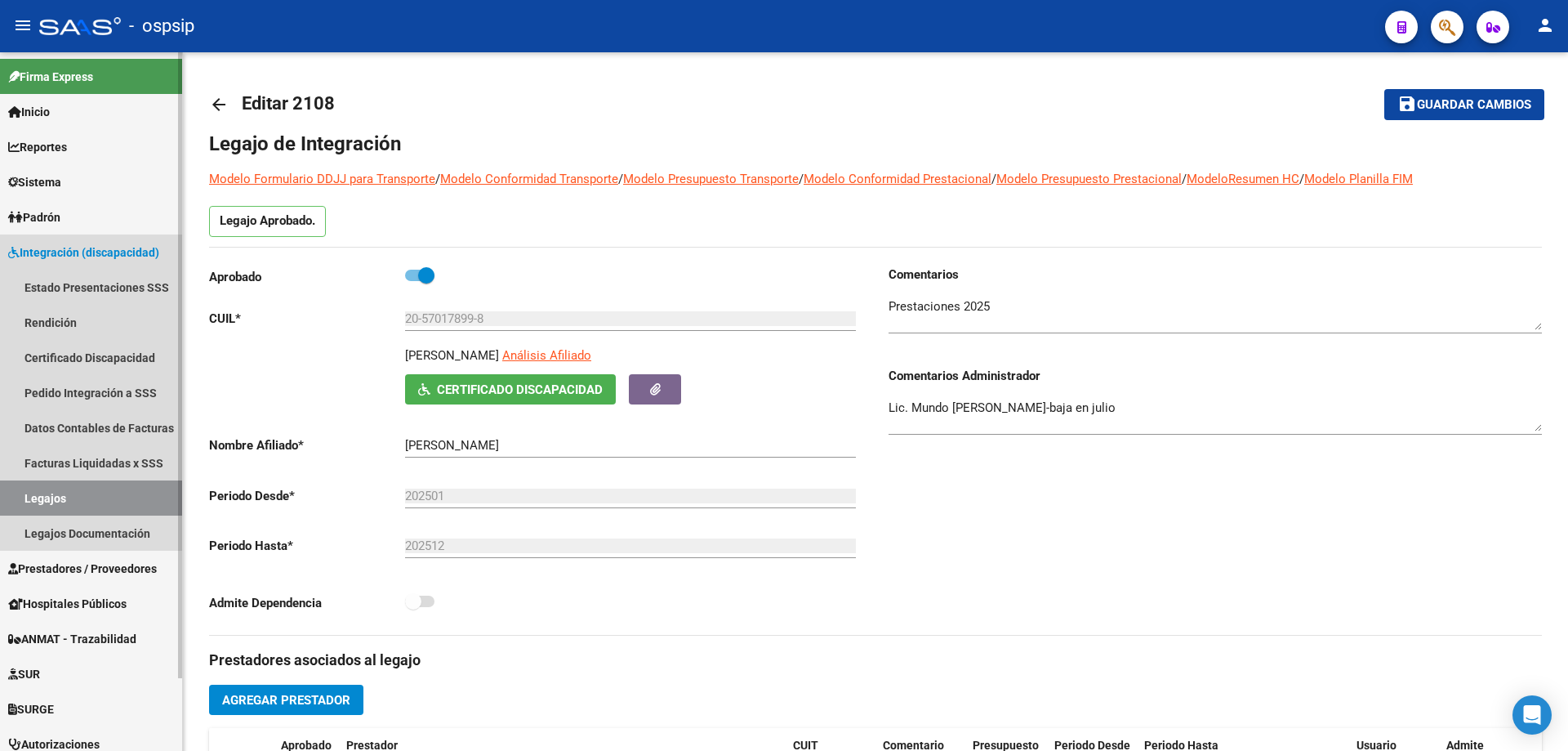
click at [73, 498] on link "Legajos" at bounding box center [91, 498] width 182 height 35
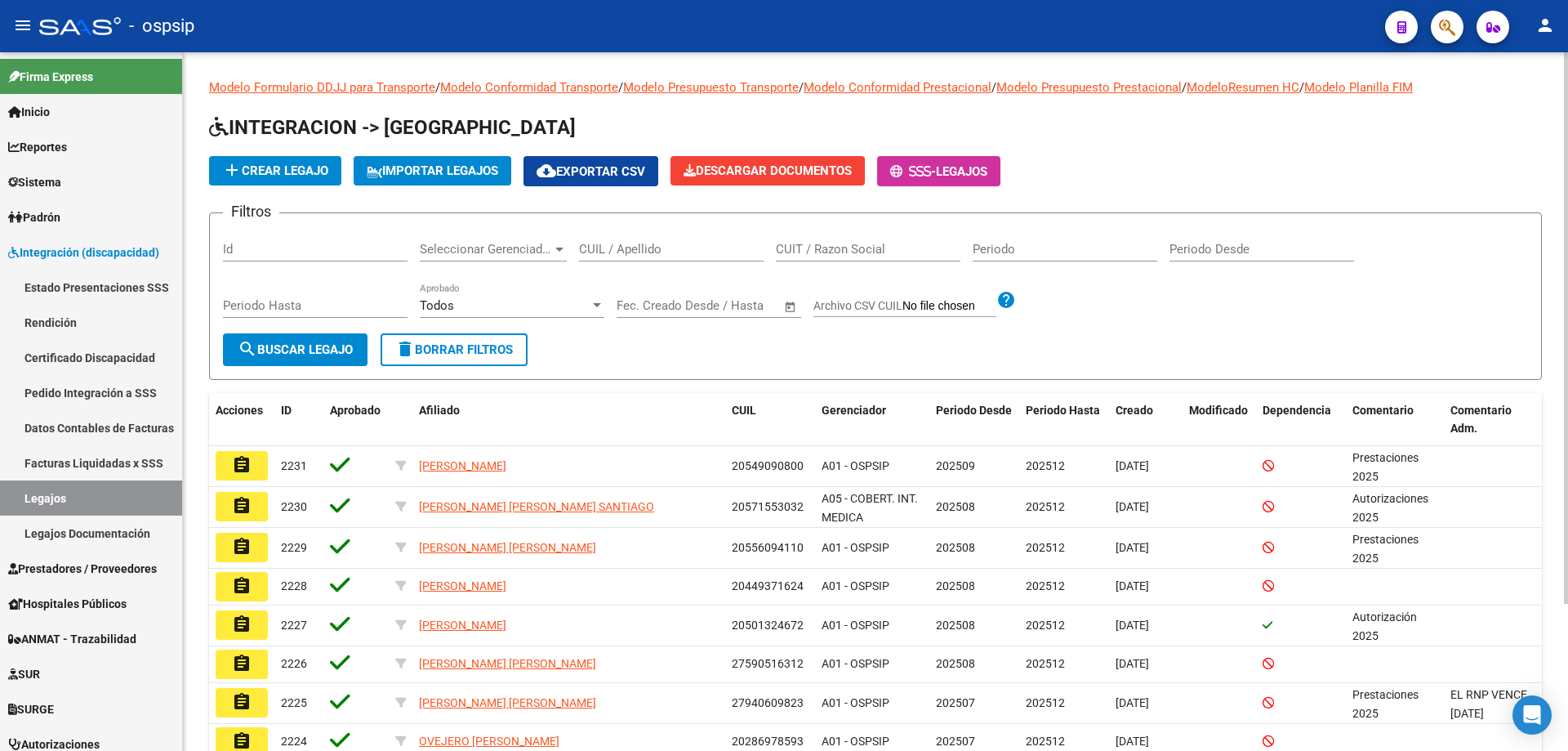
click at [639, 244] on input "CUIL / Apellido" at bounding box center [672, 248] width 185 height 14
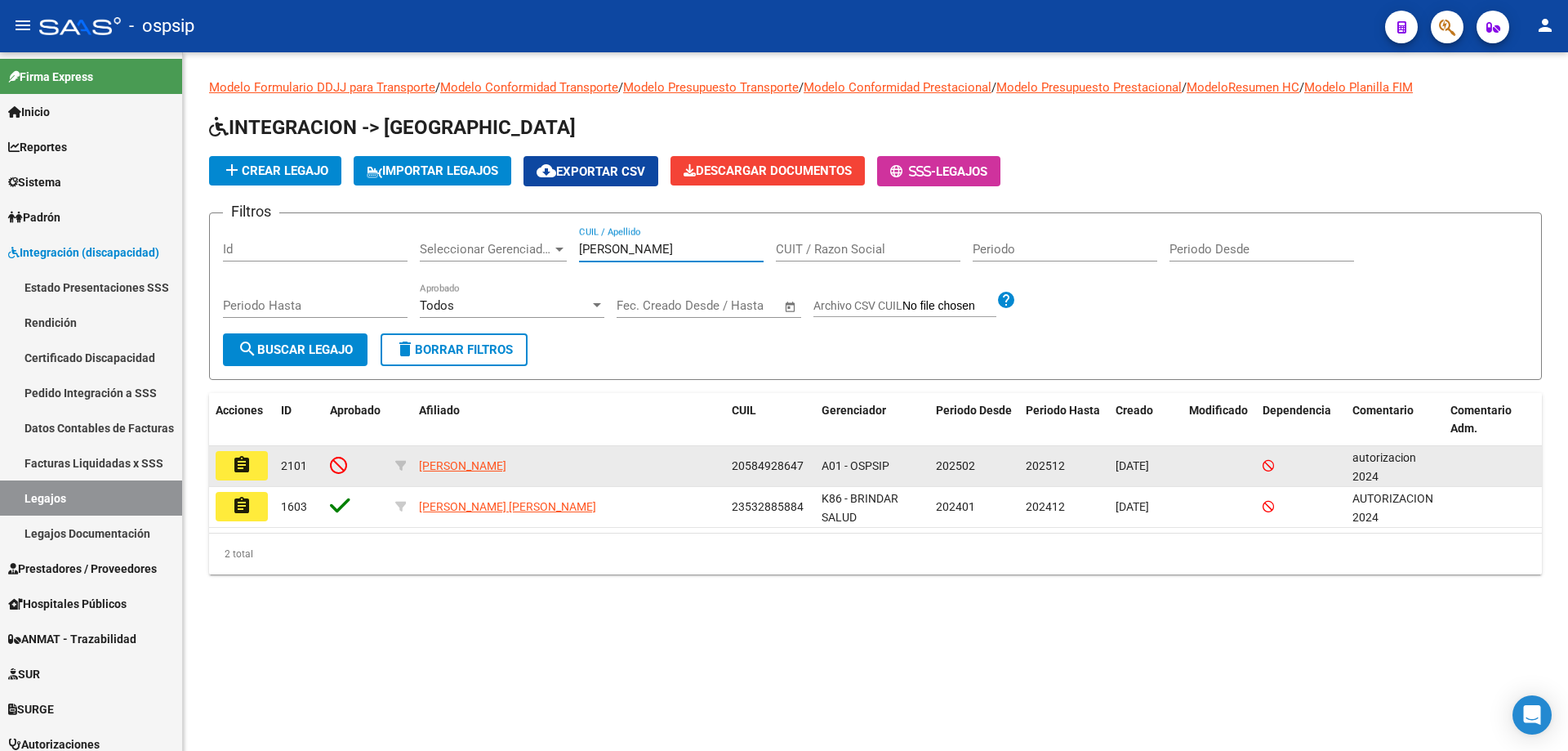
type input "[PERSON_NAME]"
click at [232, 463] on mat-icon "assignment" at bounding box center [241, 465] width 19 height 19
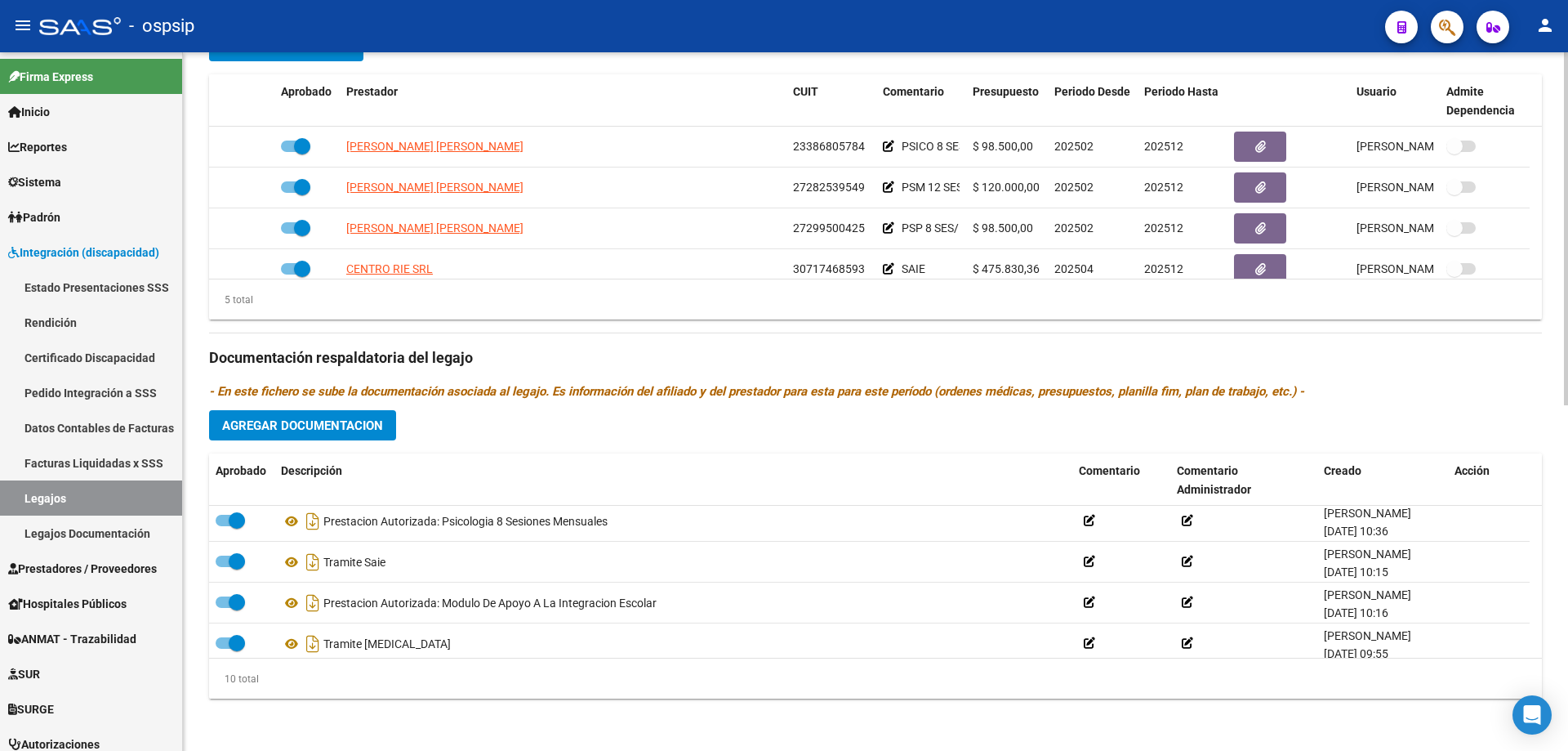
scroll to position [245, 0]
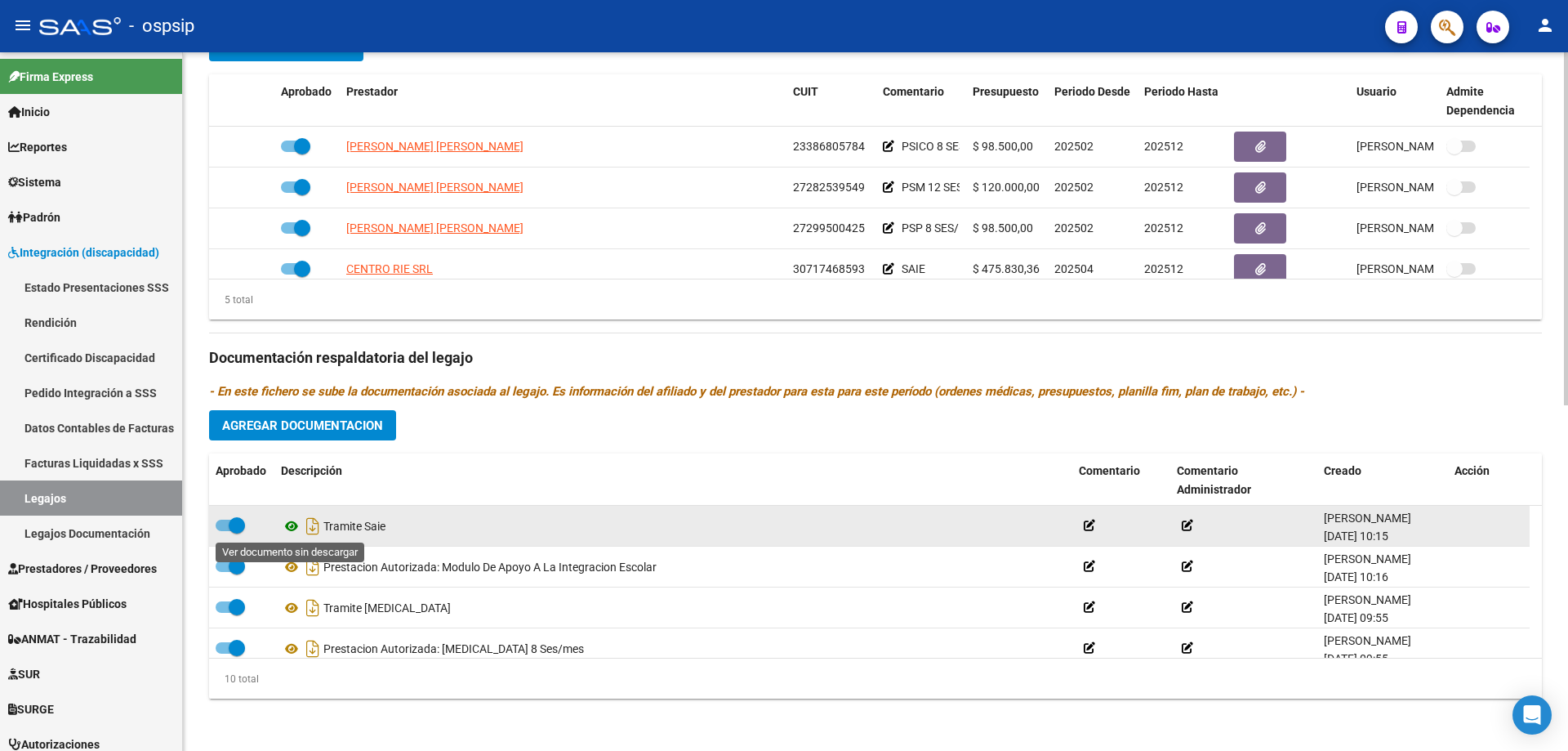
click at [291, 526] on icon at bounding box center [291, 526] width 21 height 19
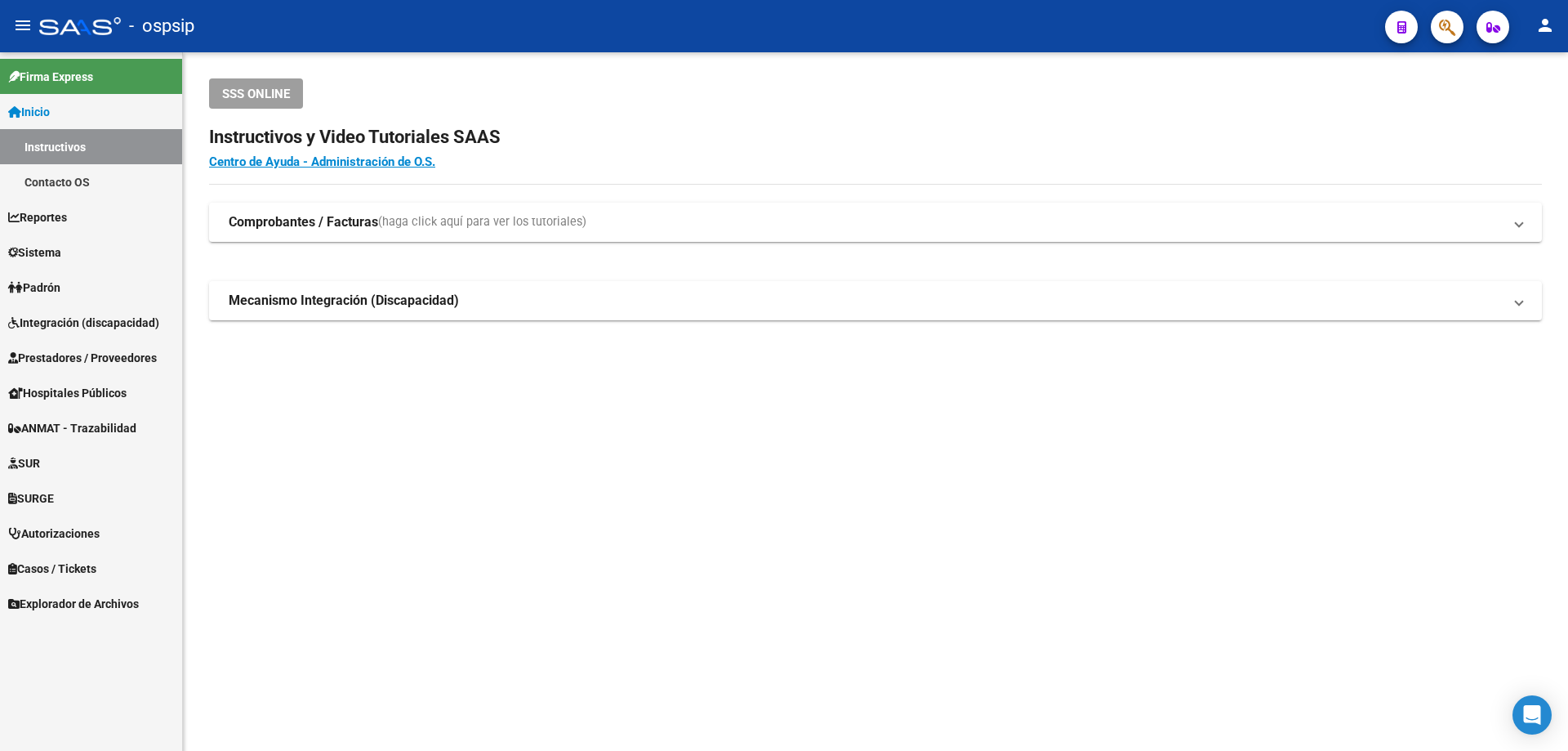
click at [64, 320] on span "Integración (discapacidad)" at bounding box center [84, 322] width 151 height 18
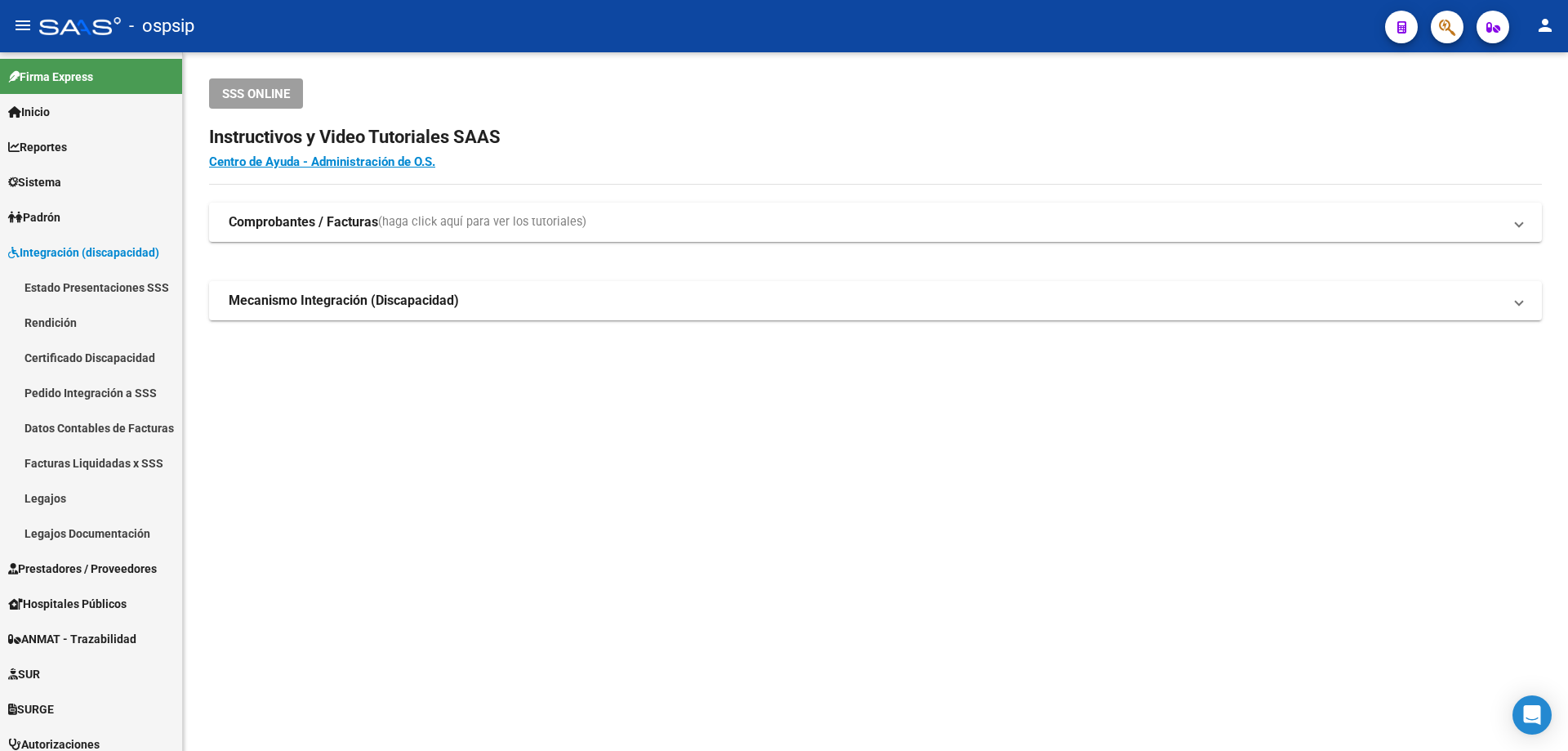
click at [319, 520] on mat-sidenav-content "SSS ONLINE Instructivos y Video Tutoriales SAAS Centro de Ayuda - Administració…" at bounding box center [875, 402] width 1385 height 698
click at [69, 252] on span "Integración (discapacidad)" at bounding box center [84, 252] width 151 height 18
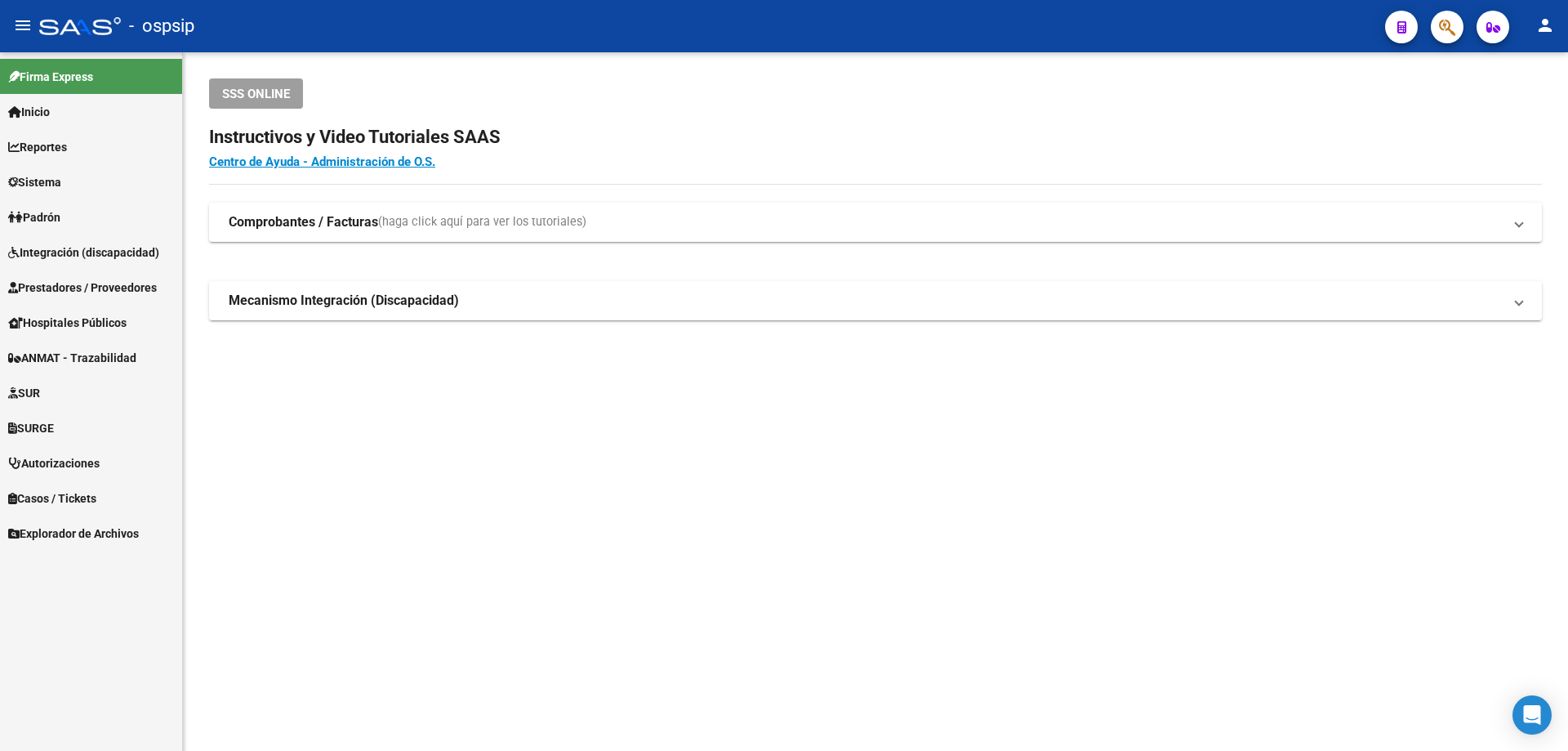
click at [73, 253] on span "Integración (discapacidad)" at bounding box center [84, 252] width 151 height 18
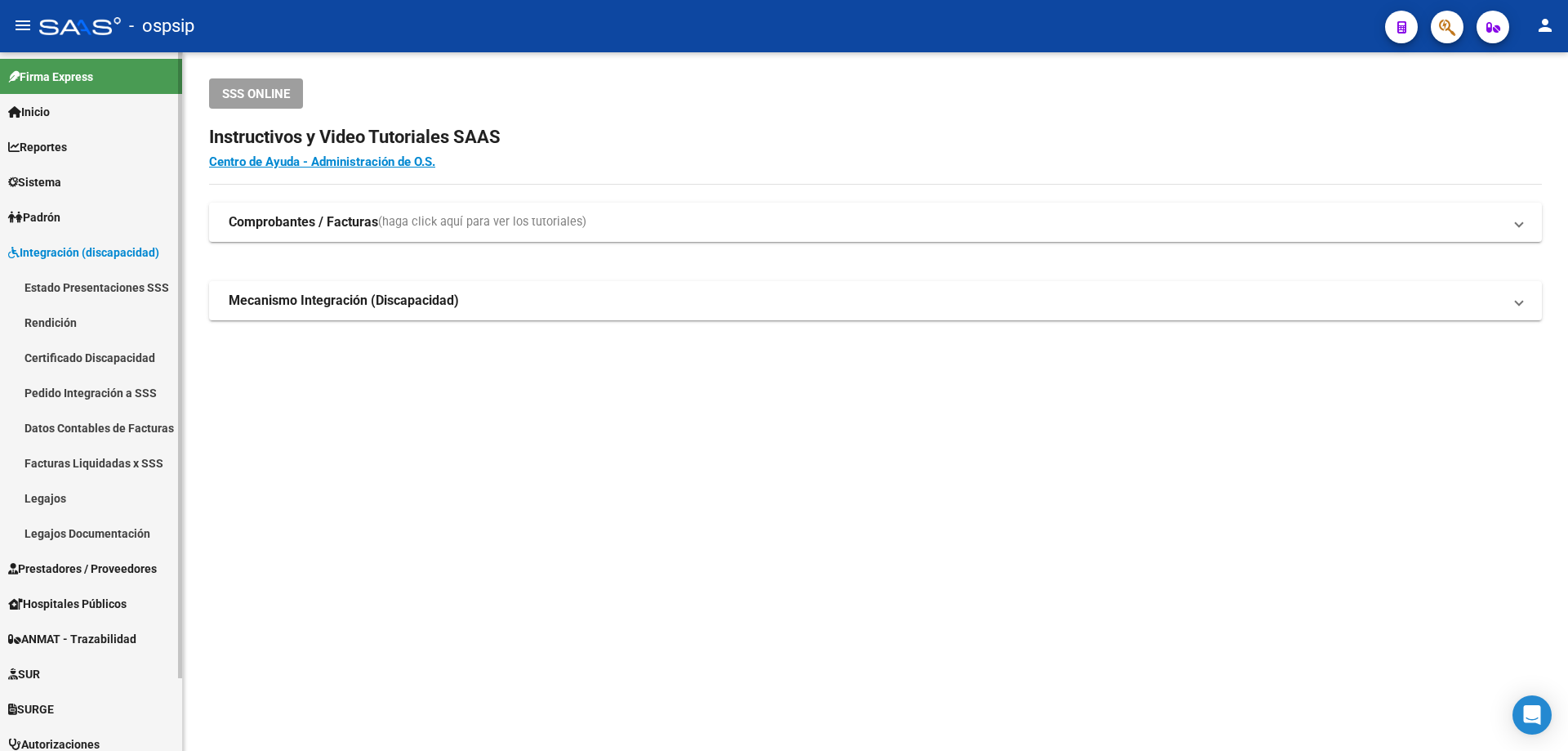
click at [40, 492] on link "Legajos" at bounding box center [91, 498] width 182 height 35
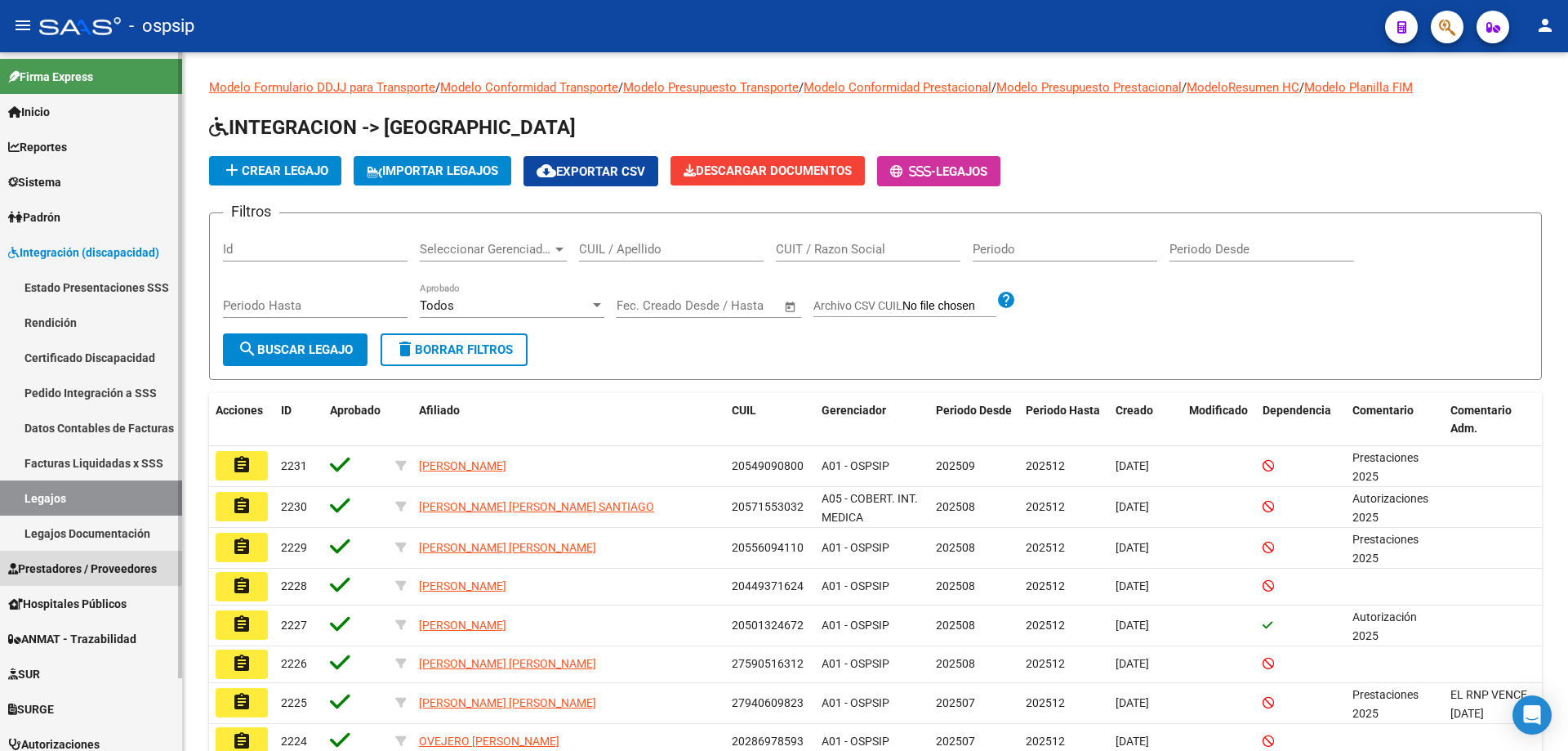
click at [45, 563] on span "Prestadores / Proveedores" at bounding box center [82, 569] width 148 height 18
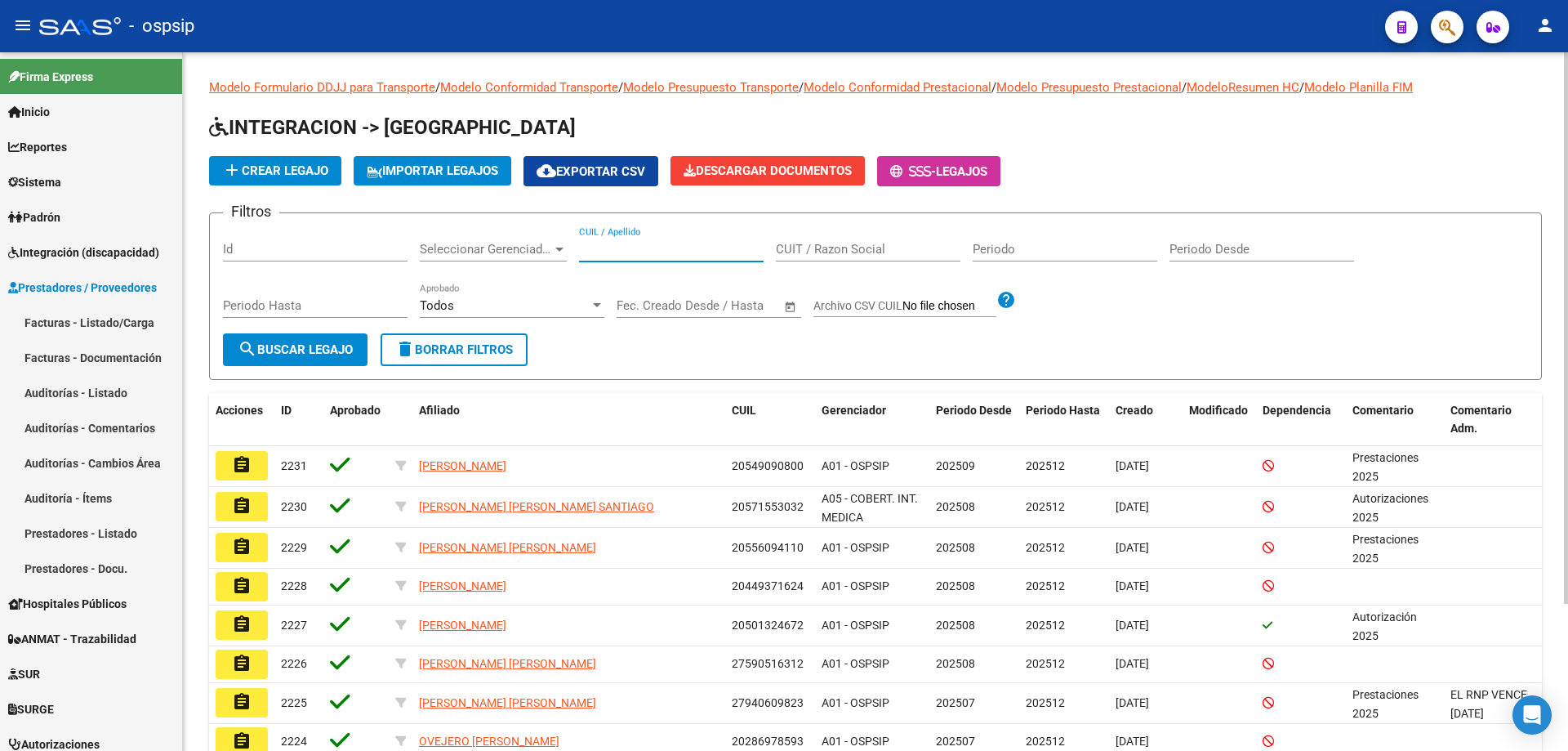
click at [613, 245] on input "CUIL / Apellido" at bounding box center [672, 248] width 185 height 14
click at [65, 243] on span "Integración (discapacidad)" at bounding box center [84, 252] width 151 height 18
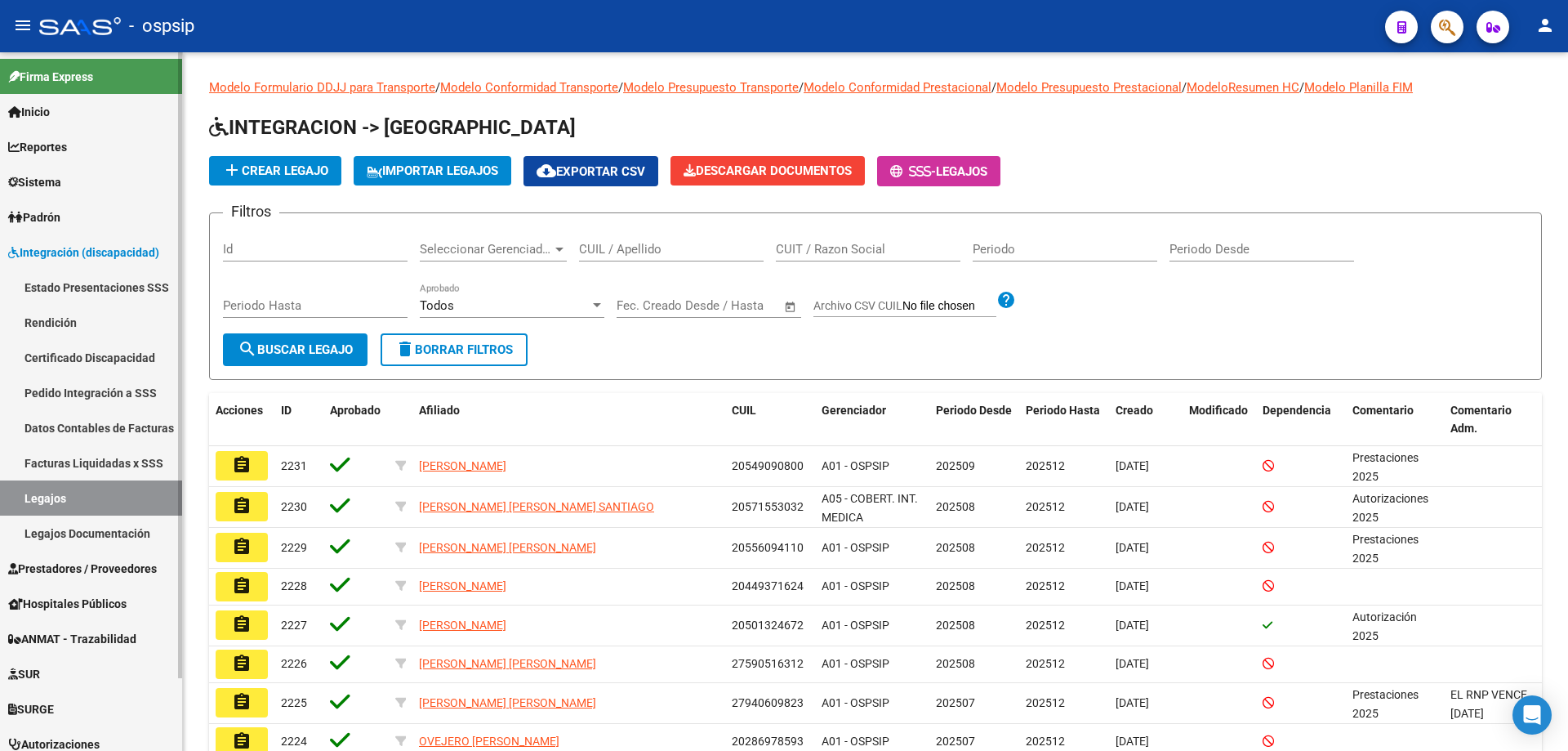
click at [35, 491] on link "Legajos" at bounding box center [91, 498] width 182 height 35
click at [624, 248] on input "CUIL / Apellido" at bounding box center [672, 248] width 185 height 14
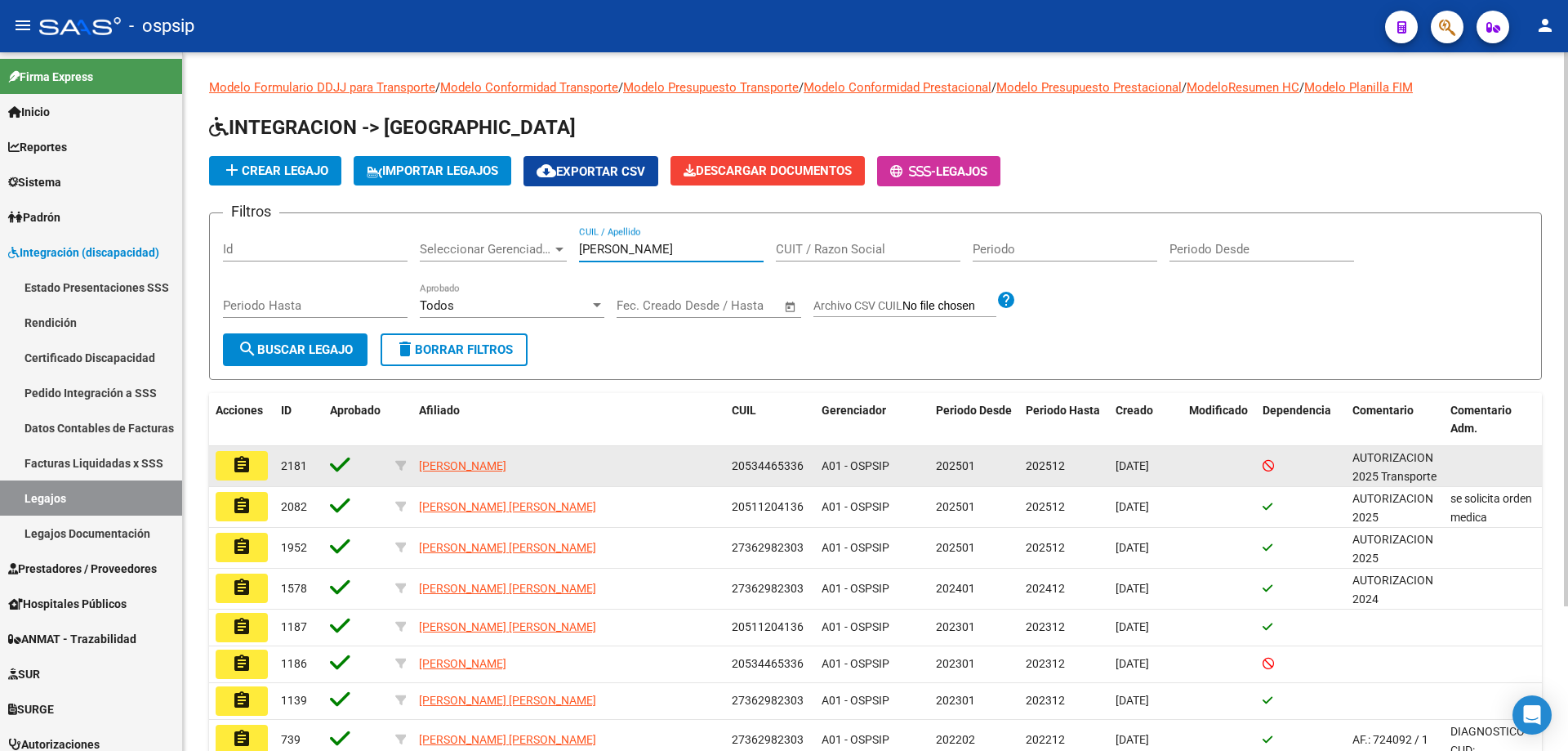
type input "dominguez"
click at [232, 476] on button "assignment" at bounding box center [242, 465] width 53 height 30
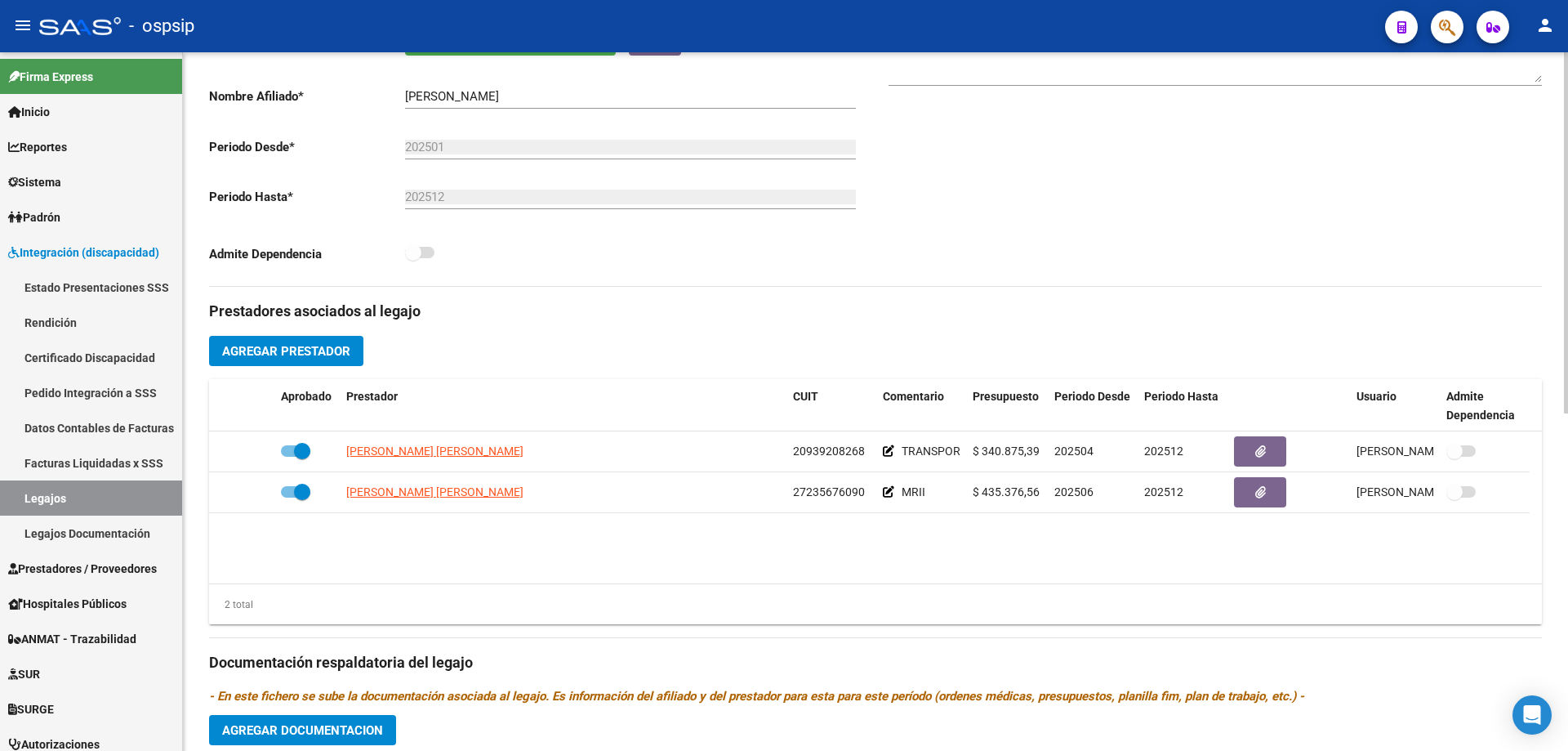
scroll to position [409, 0]
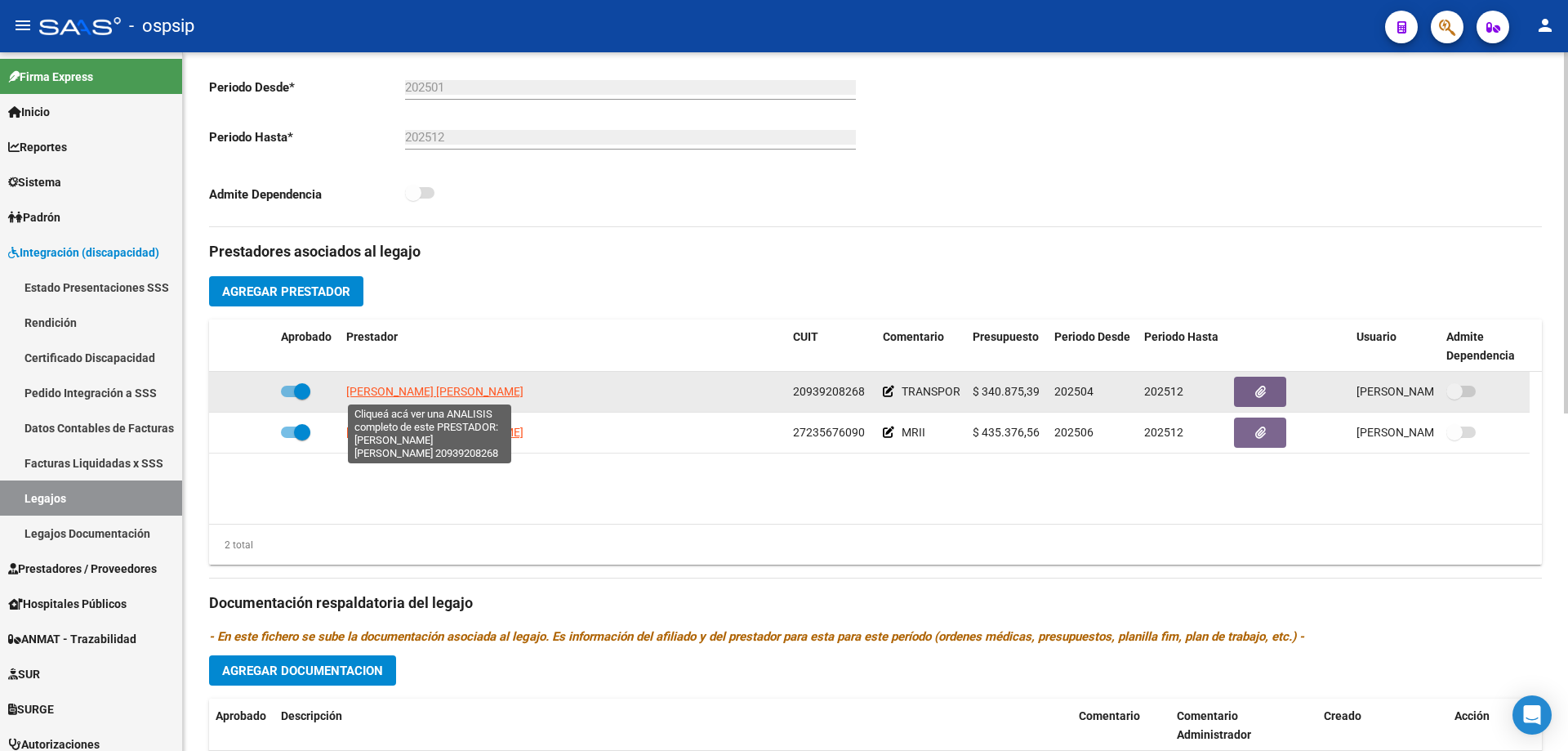
click at [436, 393] on span "SANCHES FERNANDO ALFONSO" at bounding box center [435, 391] width 177 height 13
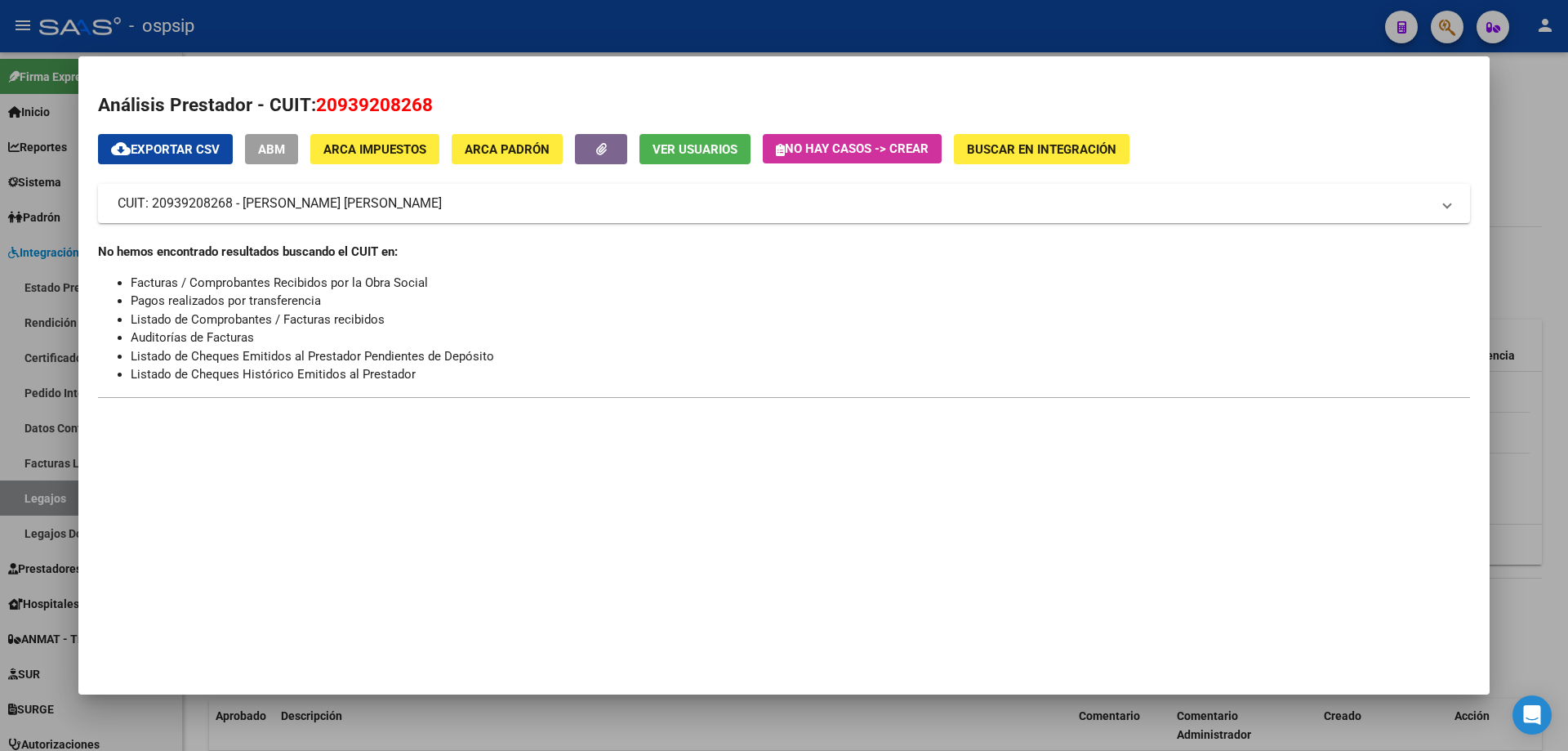
click at [1508, 279] on div at bounding box center [784, 376] width 1568 height 751
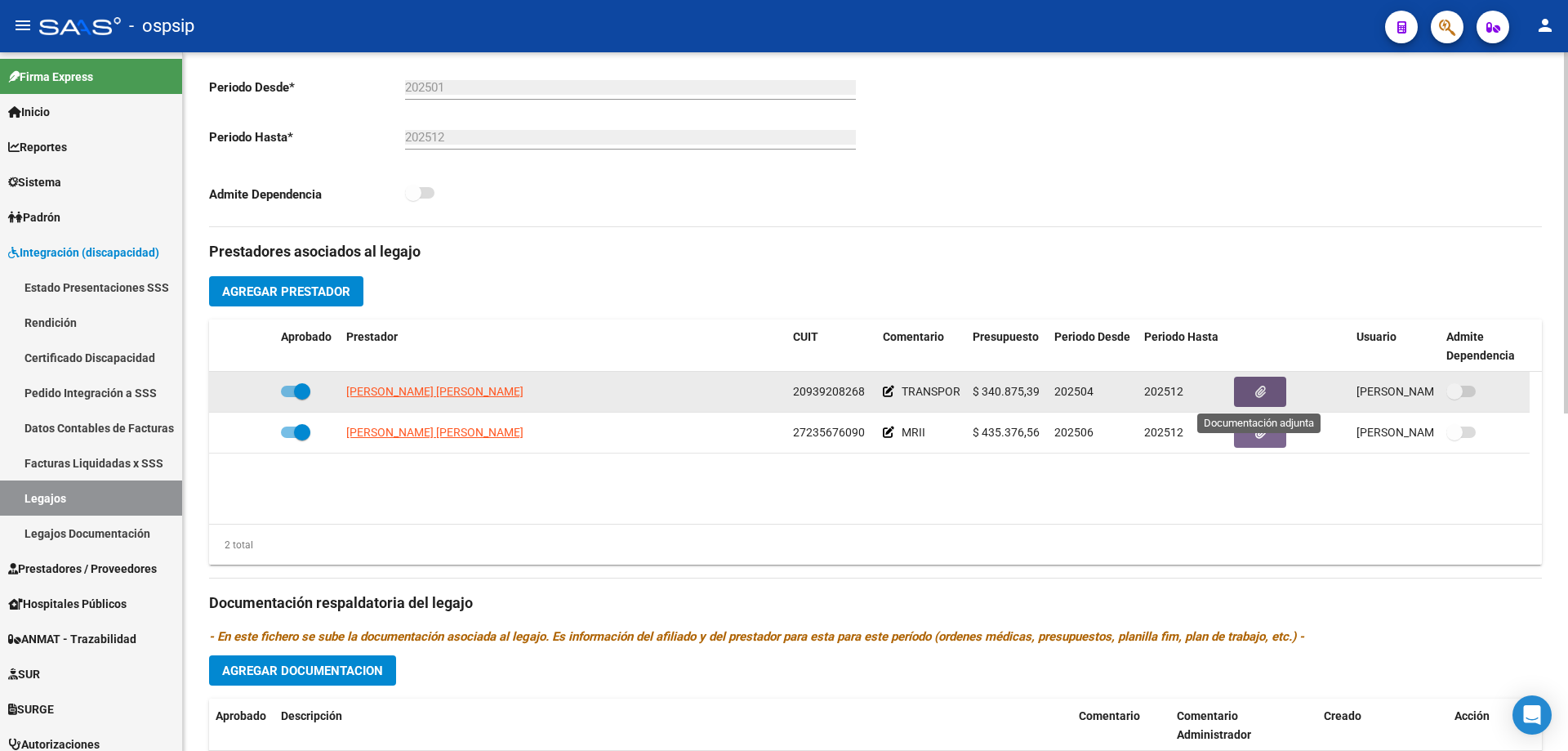
click at [1252, 392] on button "button" at bounding box center [1260, 392] width 53 height 31
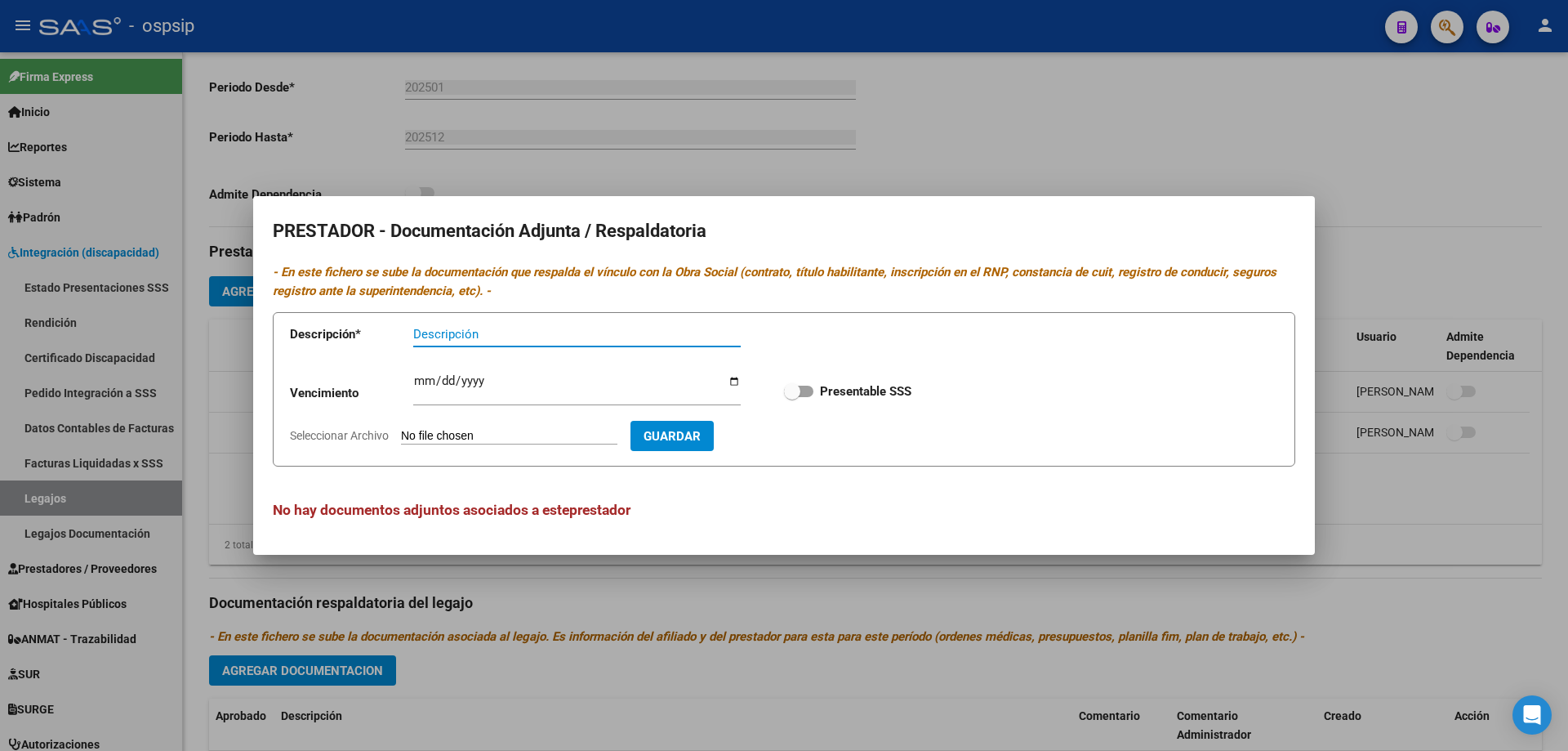
click at [1452, 513] on div at bounding box center [784, 376] width 1568 height 751
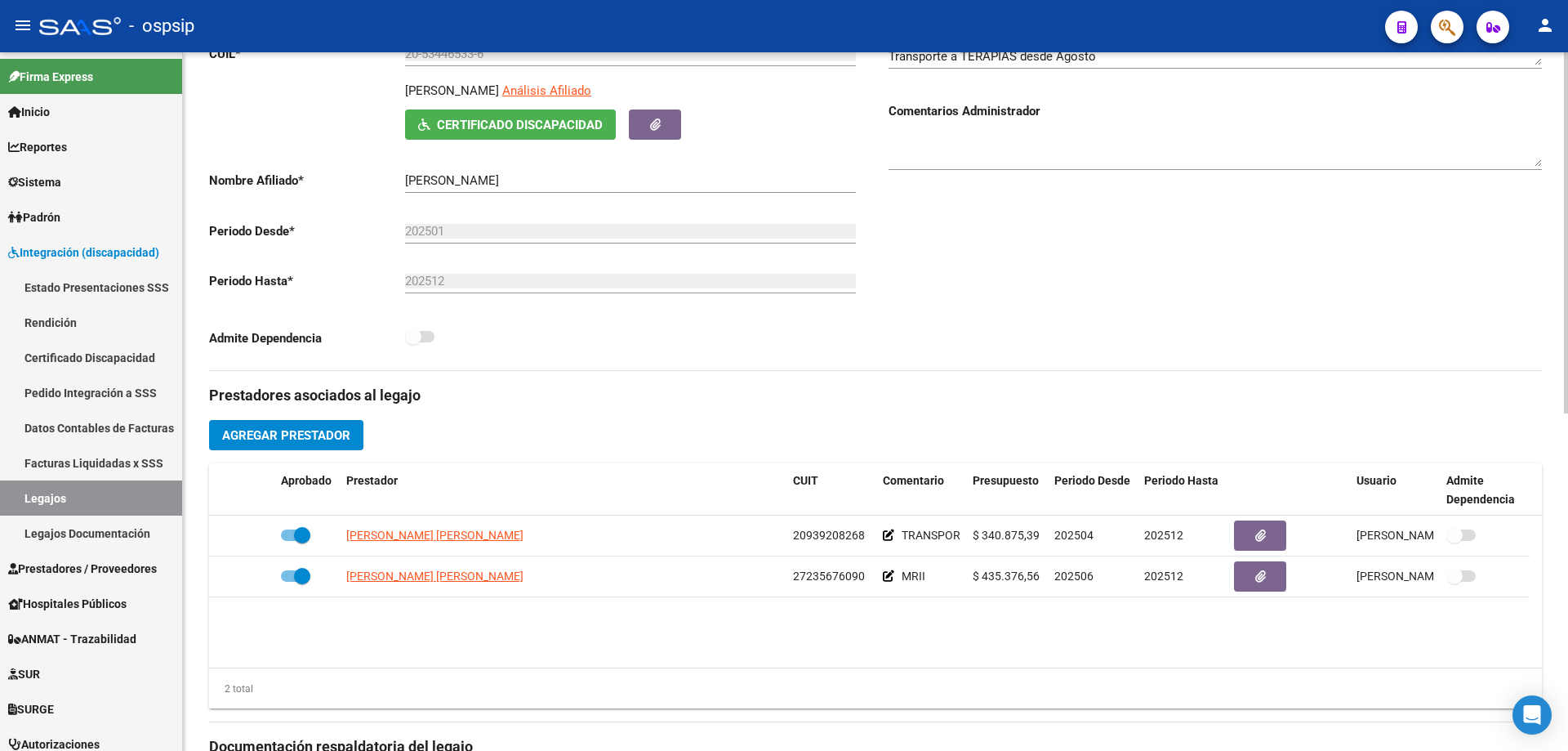
scroll to position [245, 0]
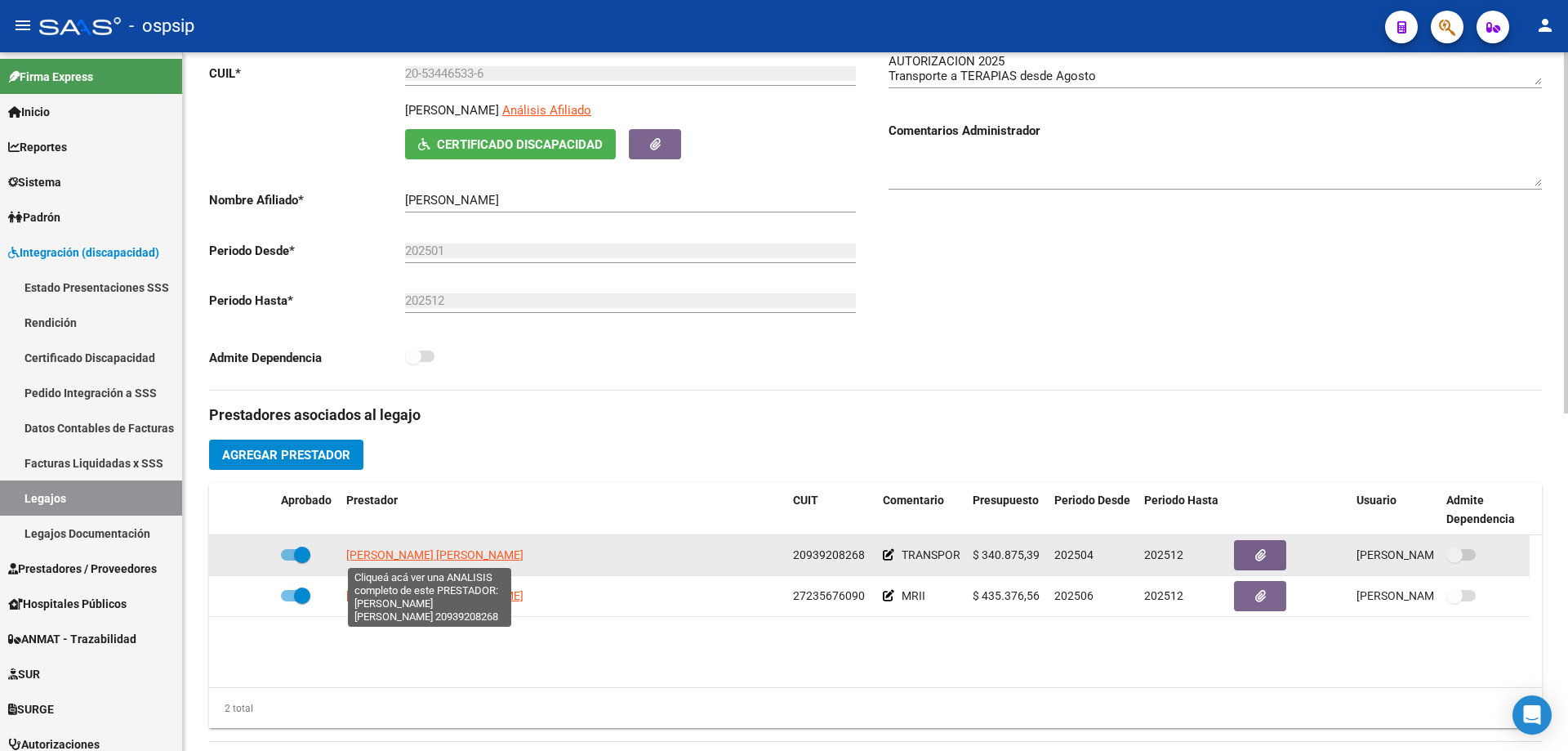
click at [402, 558] on span "SANCHES FERNANDO ALFONSO" at bounding box center [435, 554] width 177 height 13
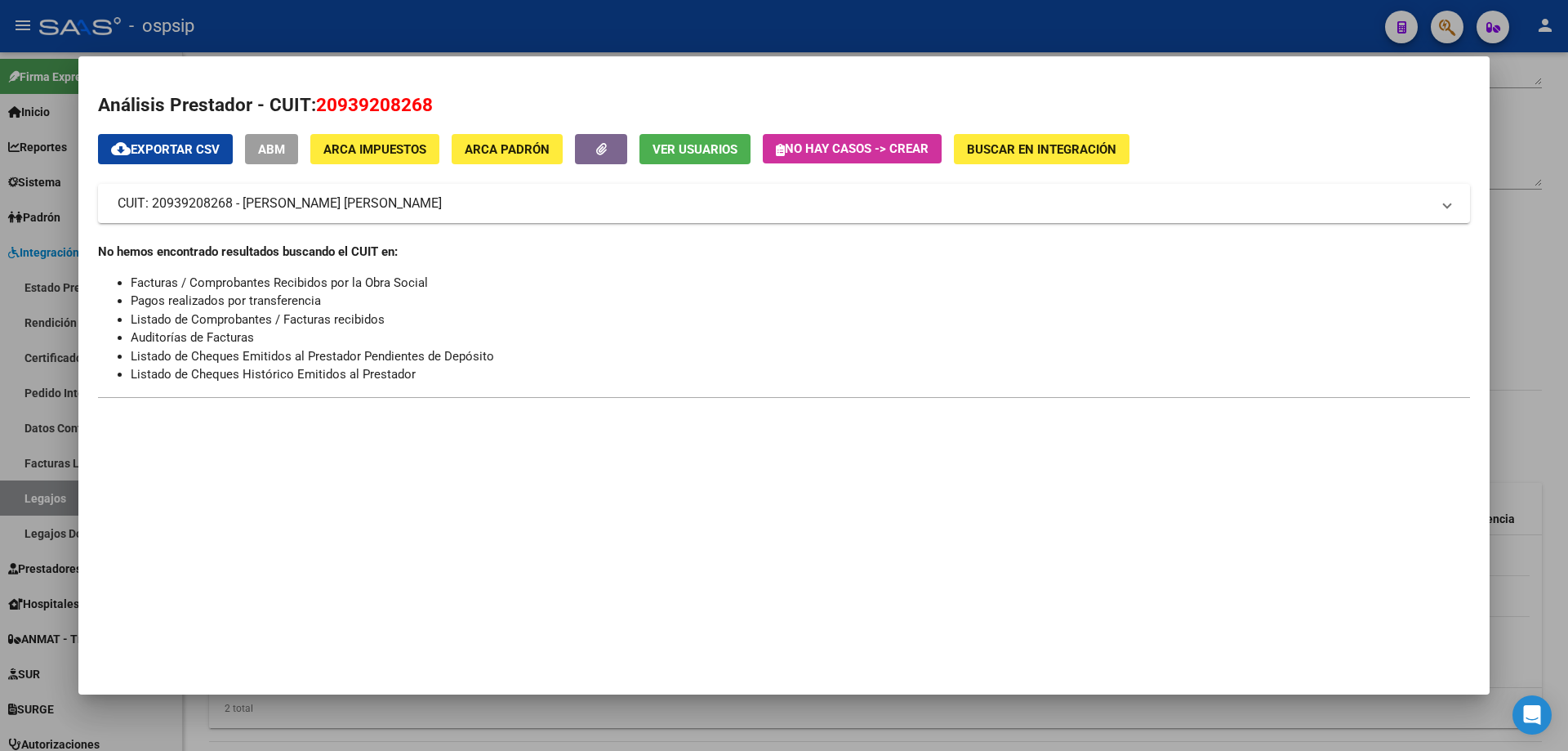
click at [1523, 259] on div at bounding box center [784, 376] width 1568 height 751
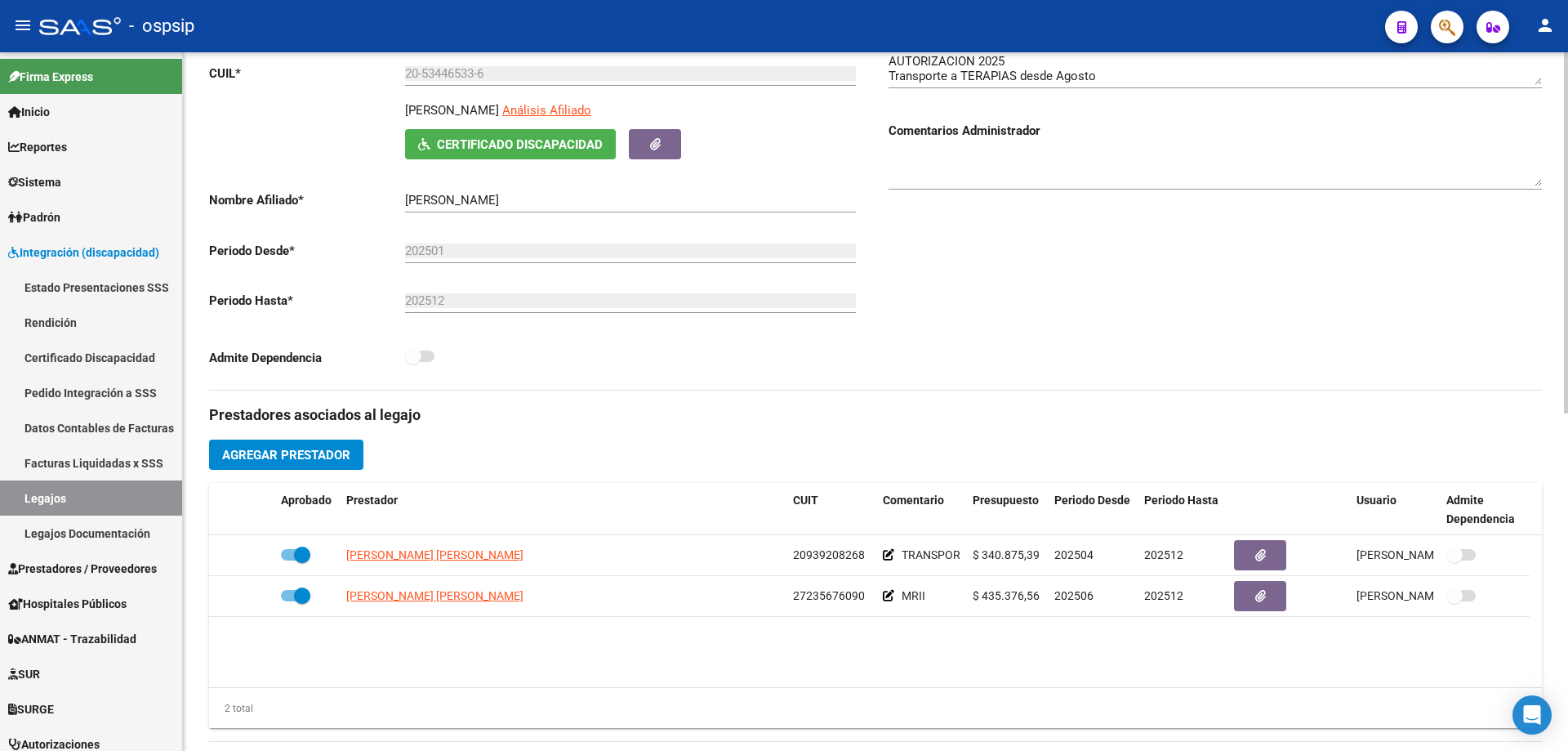
scroll to position [409, 0]
